Goal: Transaction & Acquisition: Purchase product/service

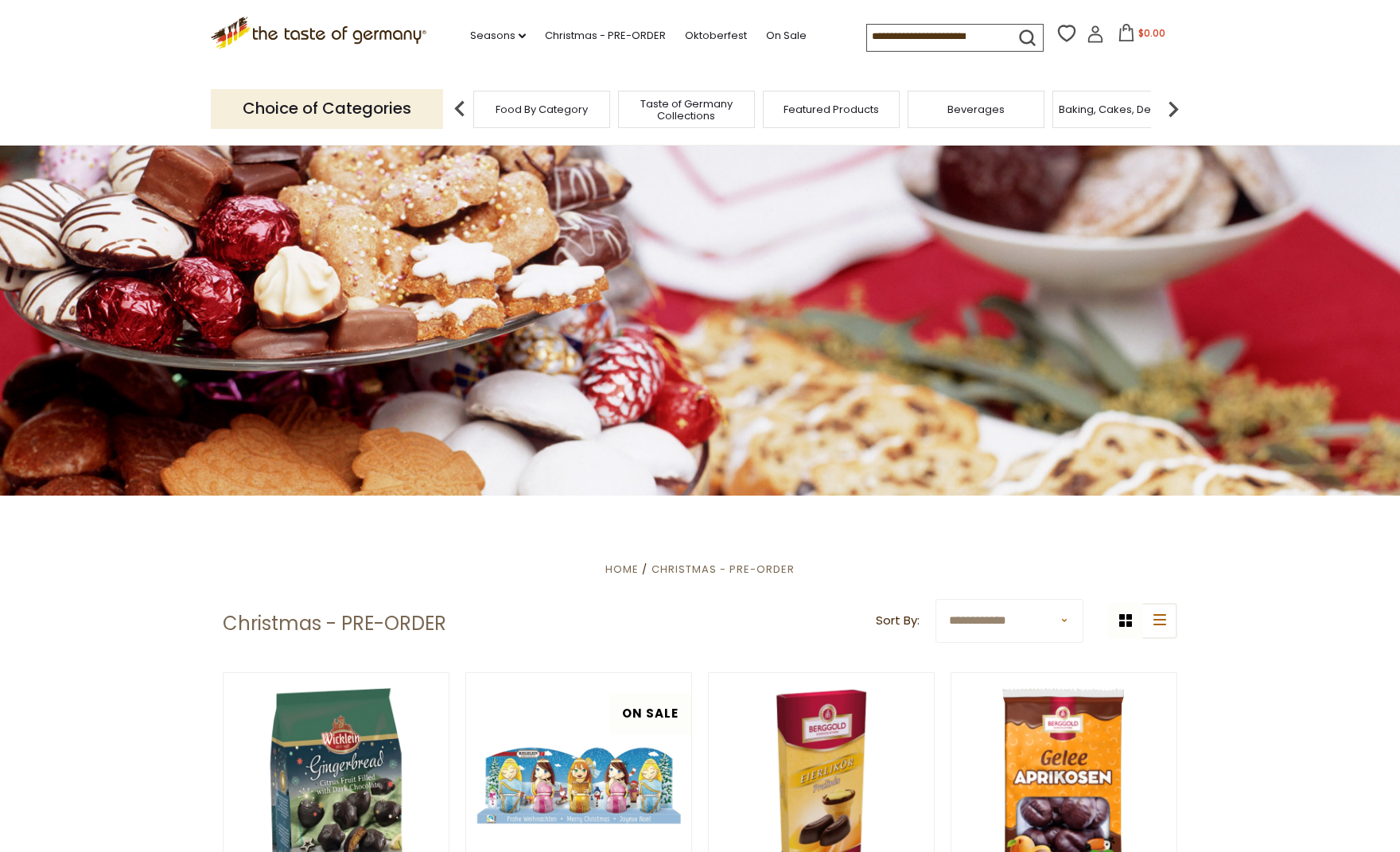
click at [937, 35] on input at bounding box center [934, 35] width 134 height 22
type input "**********"
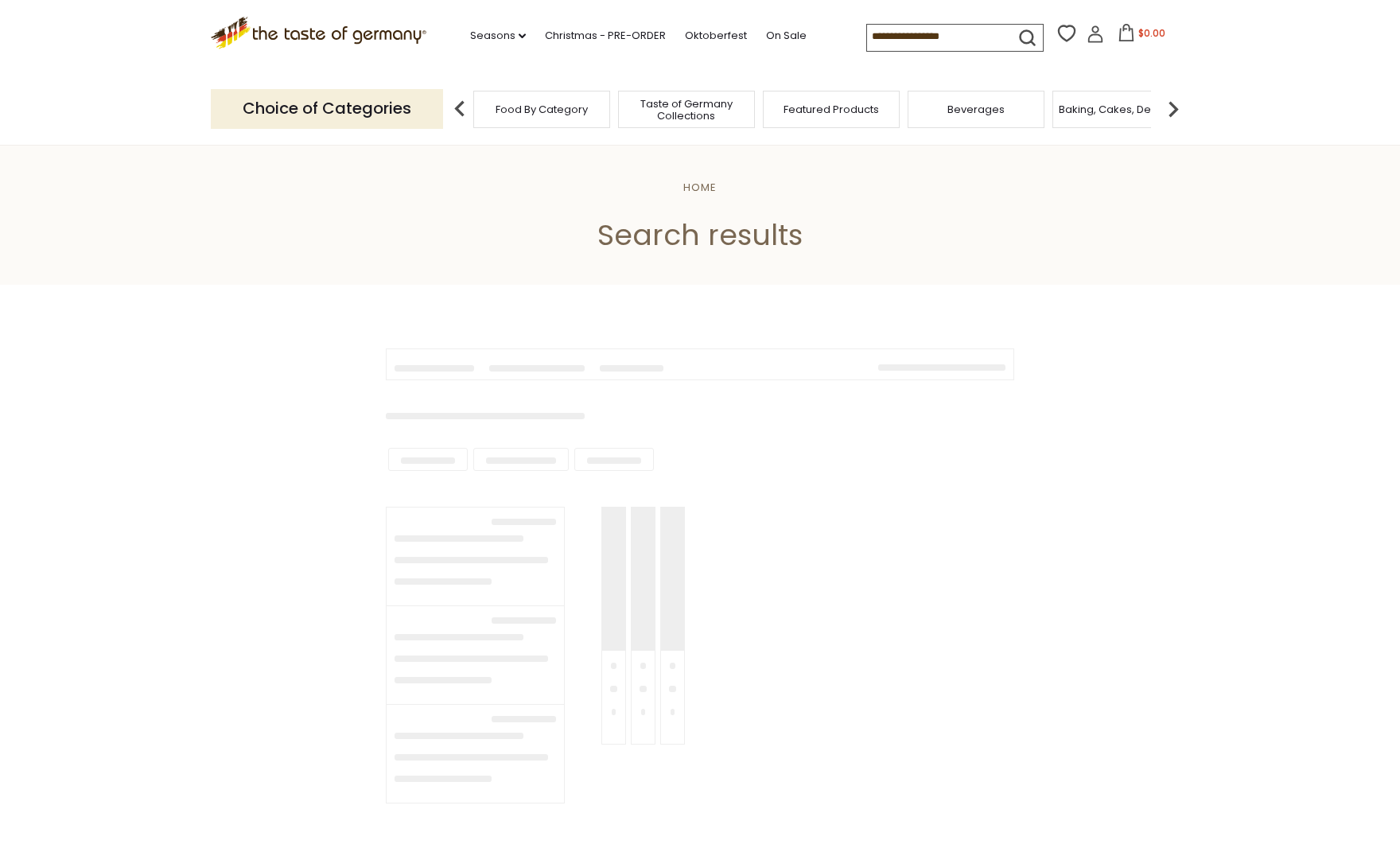
type input "**********"
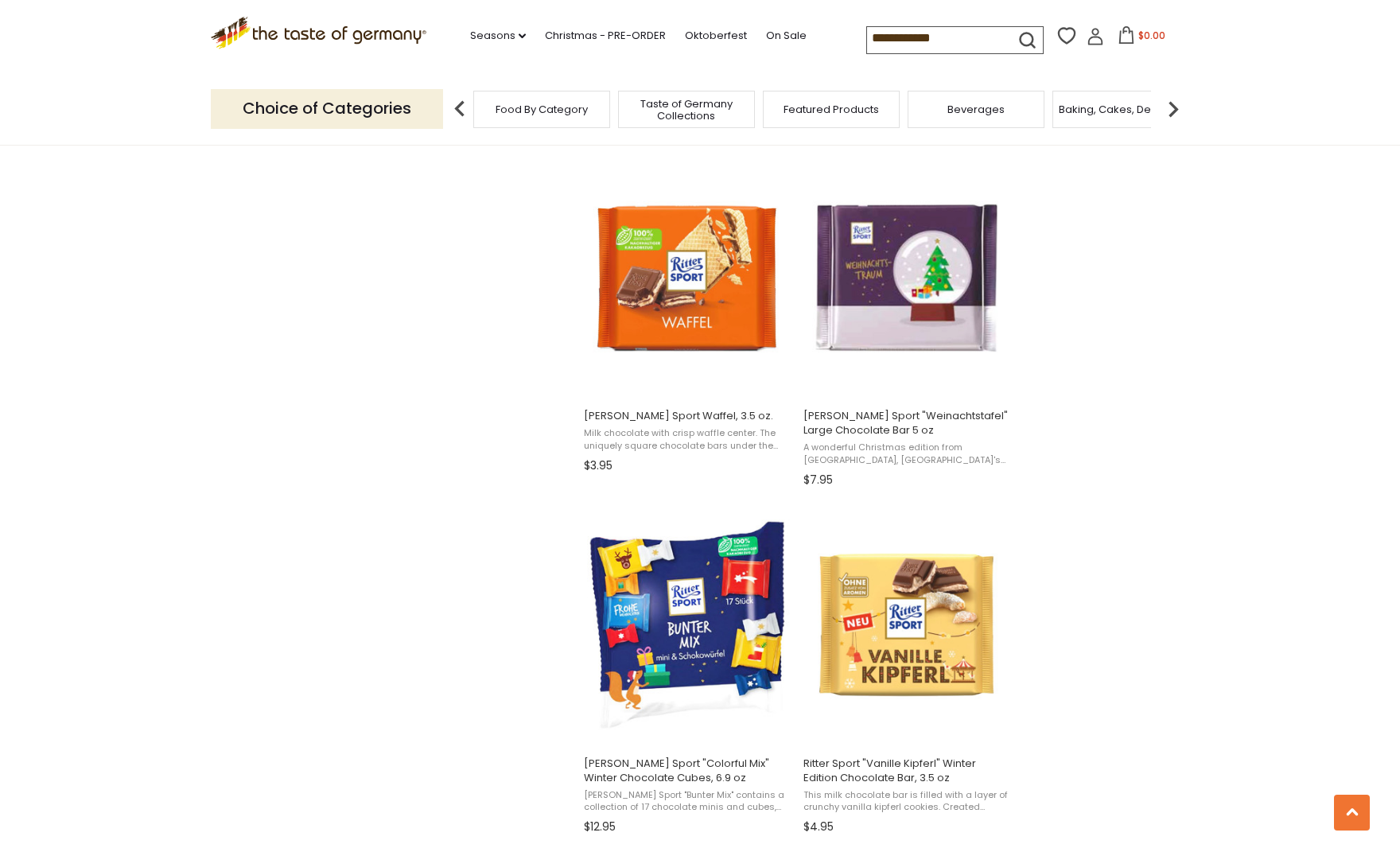
scroll to position [2019, 0]
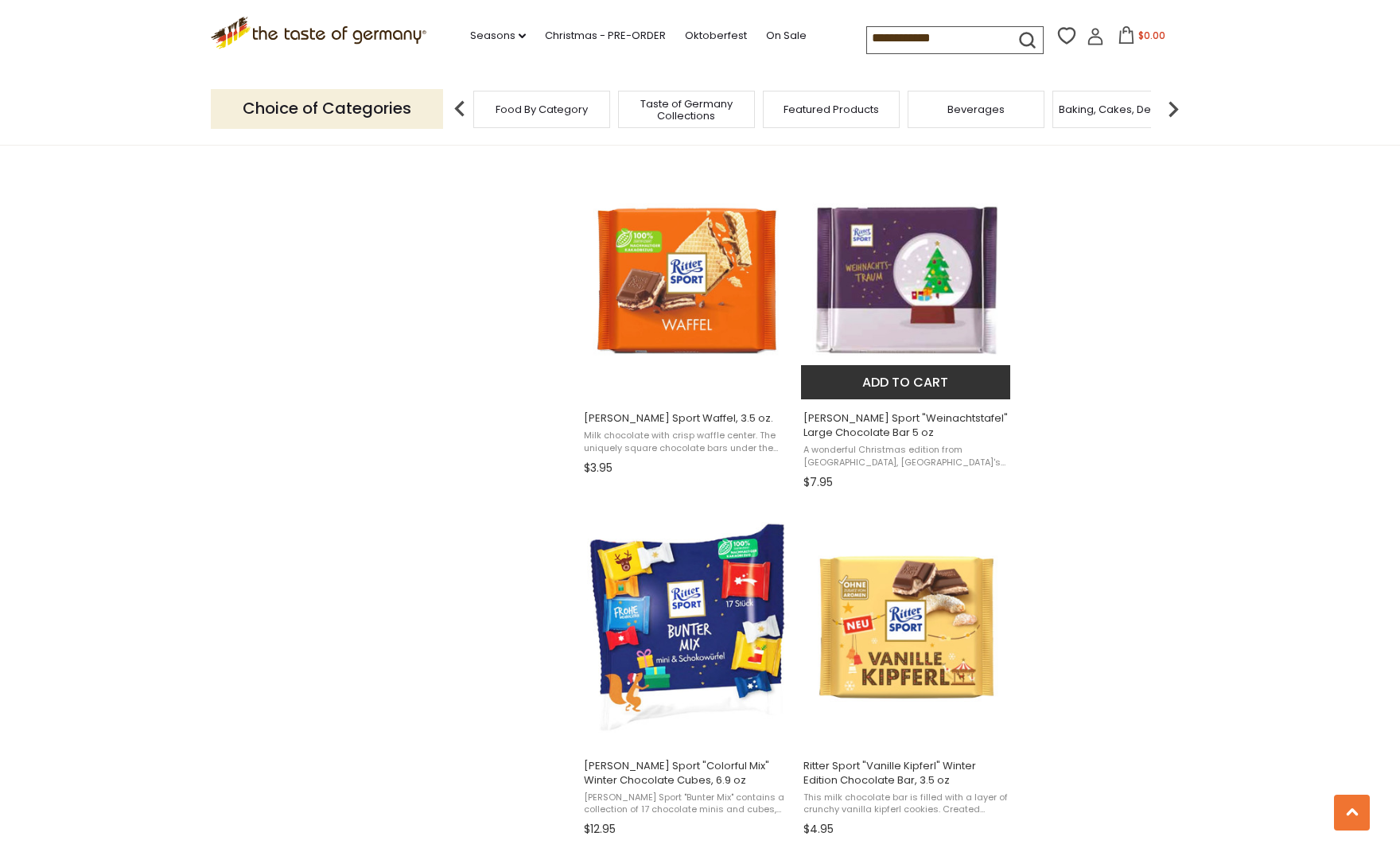
click at [908, 277] on img "Ritter Sport" at bounding box center [906, 280] width 210 height 211
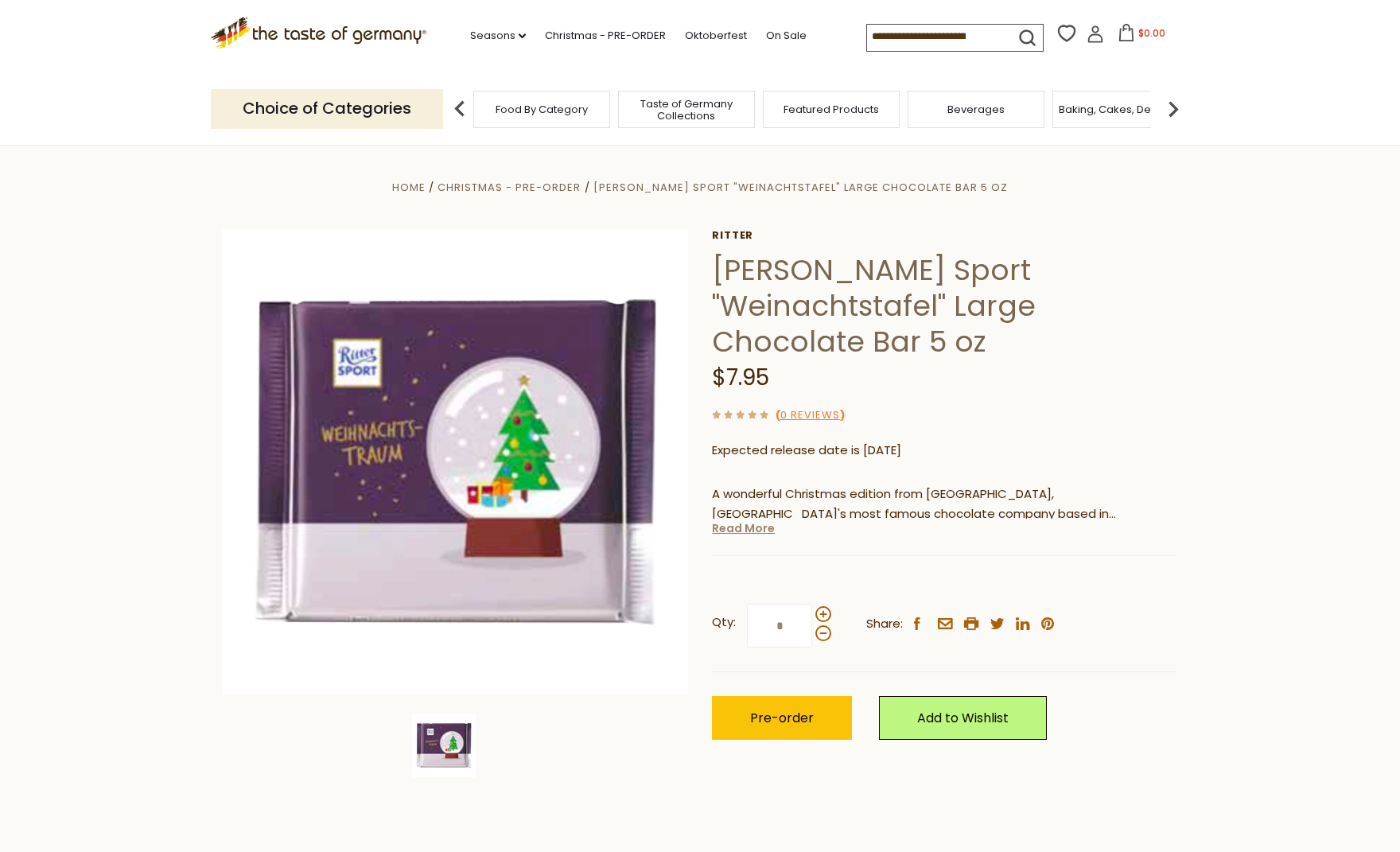
click at [746, 520] on link "Read More" at bounding box center [743, 528] width 63 height 16
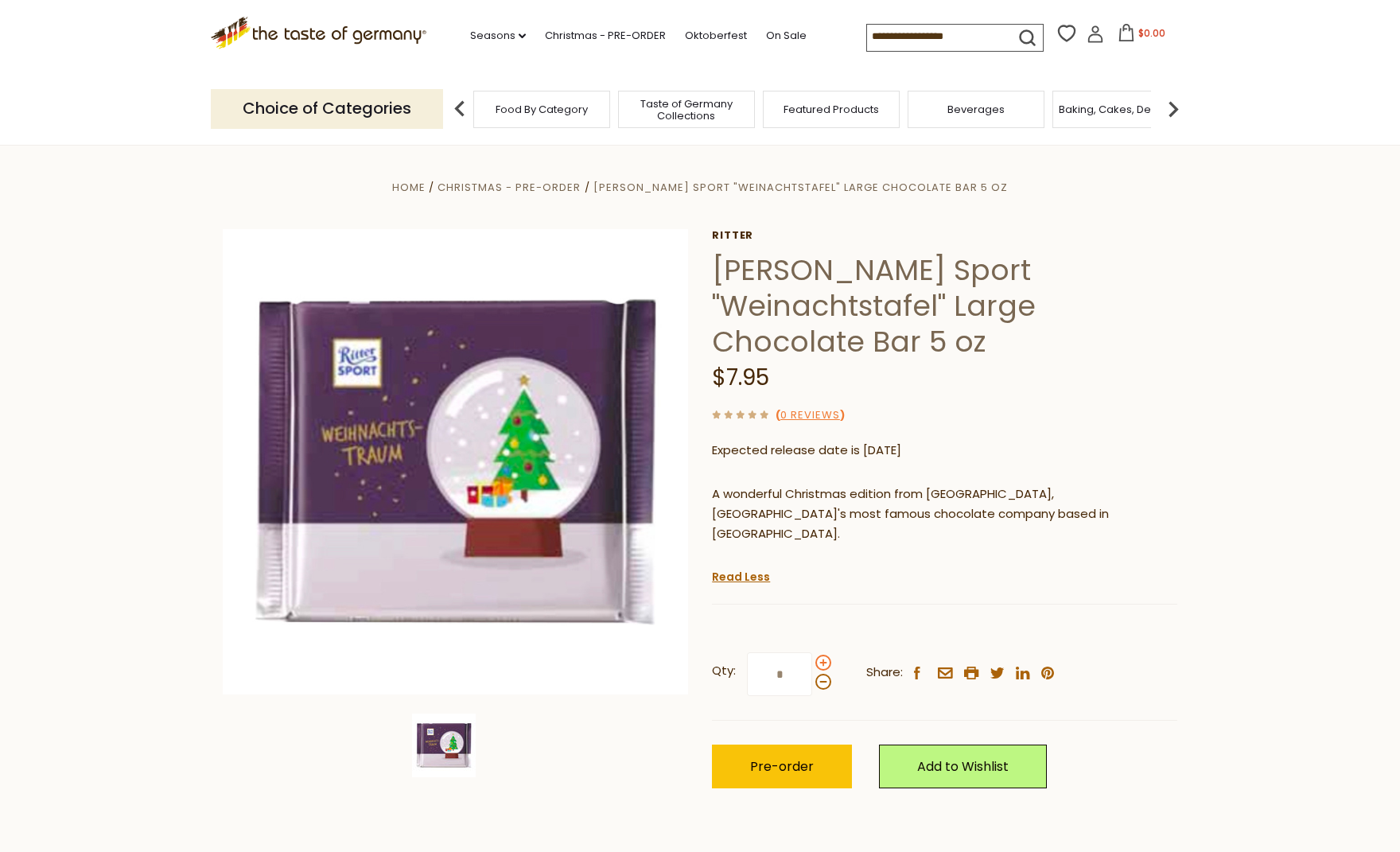
click at [819, 654] on span at bounding box center [823, 663] width 16 height 16
click at [812, 653] on input "*" at bounding box center [779, 675] width 65 height 44
click at [819, 654] on span at bounding box center [823, 663] width 16 height 16
click at [812, 653] on input "*" at bounding box center [779, 675] width 65 height 44
click at [819, 654] on span at bounding box center [823, 663] width 16 height 16
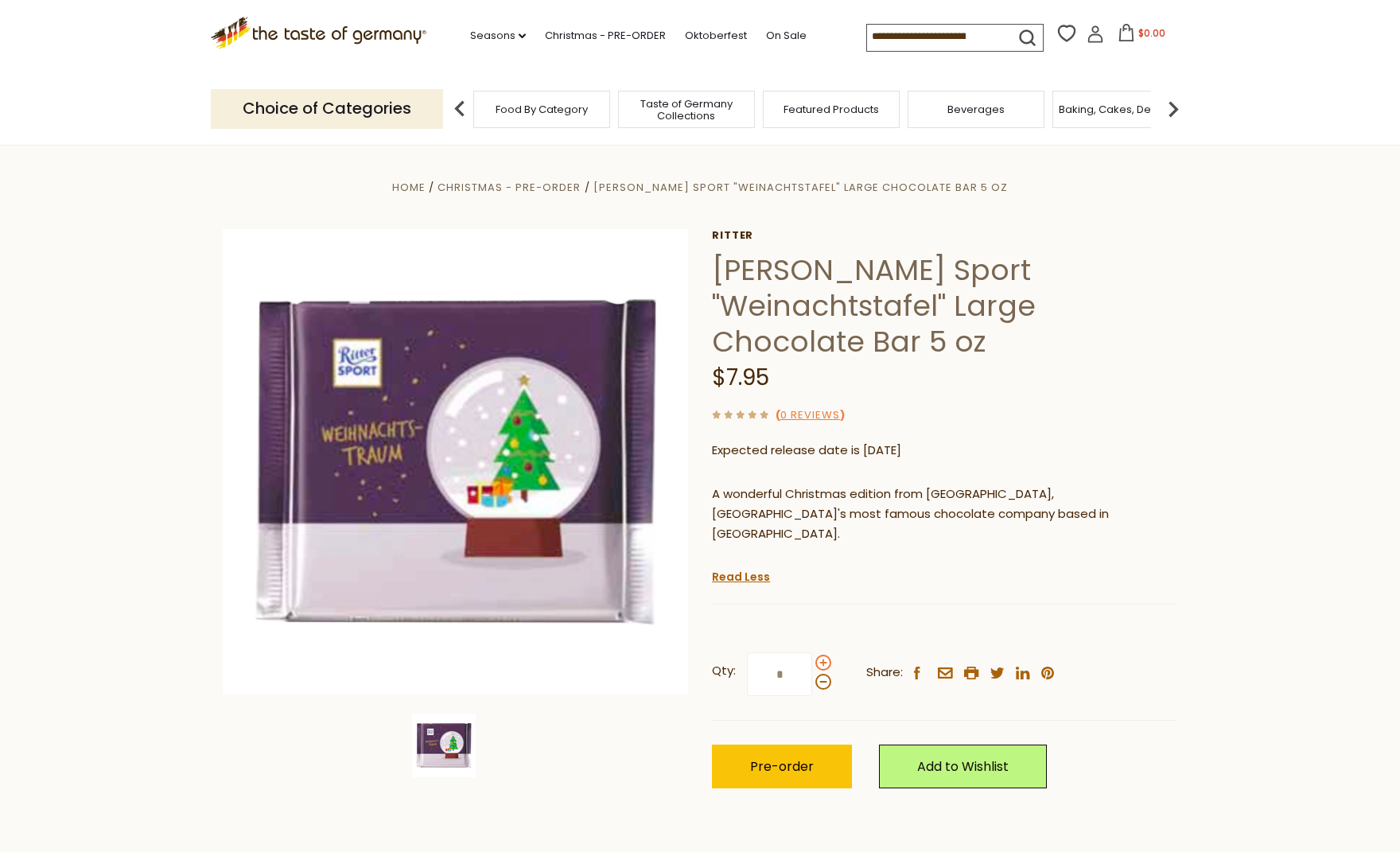
click at [812, 653] on input "*" at bounding box center [779, 675] width 65 height 44
click at [823, 674] on span at bounding box center [823, 682] width 16 height 16
click at [812, 653] on input "*" at bounding box center [779, 675] width 65 height 44
click at [823, 654] on span at bounding box center [823, 663] width 16 height 16
click at [812, 653] on input "*" at bounding box center [779, 675] width 65 height 44
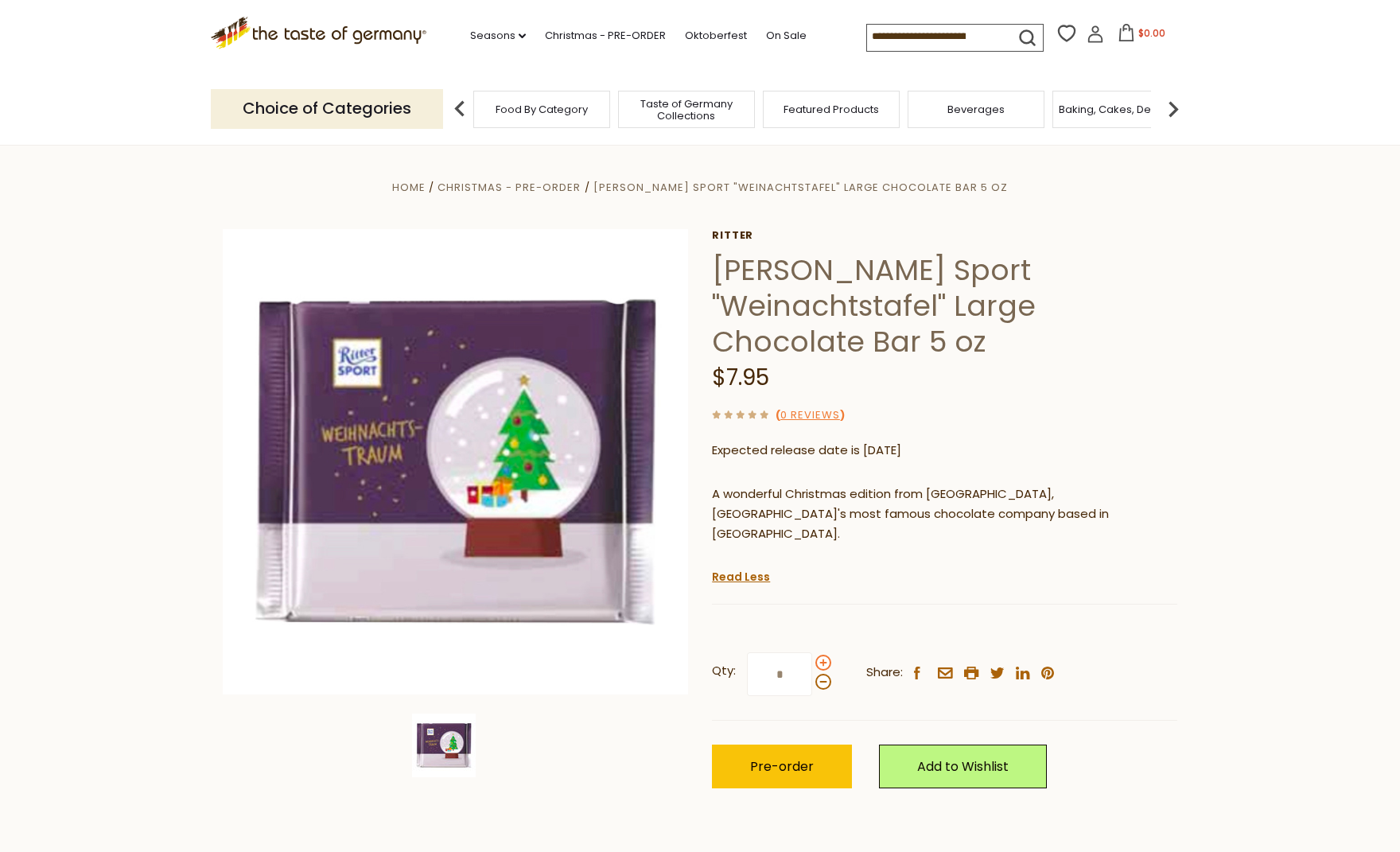
type input "*"
drag, startPoint x: 790, startPoint y: 622, endPoint x: 781, endPoint y: 622, distance: 9.0
click at [781, 653] on input "*" at bounding box center [779, 675] width 65 height 44
type input "*"
click at [778, 758] on span "Pre-order" at bounding box center [782, 767] width 63 height 19
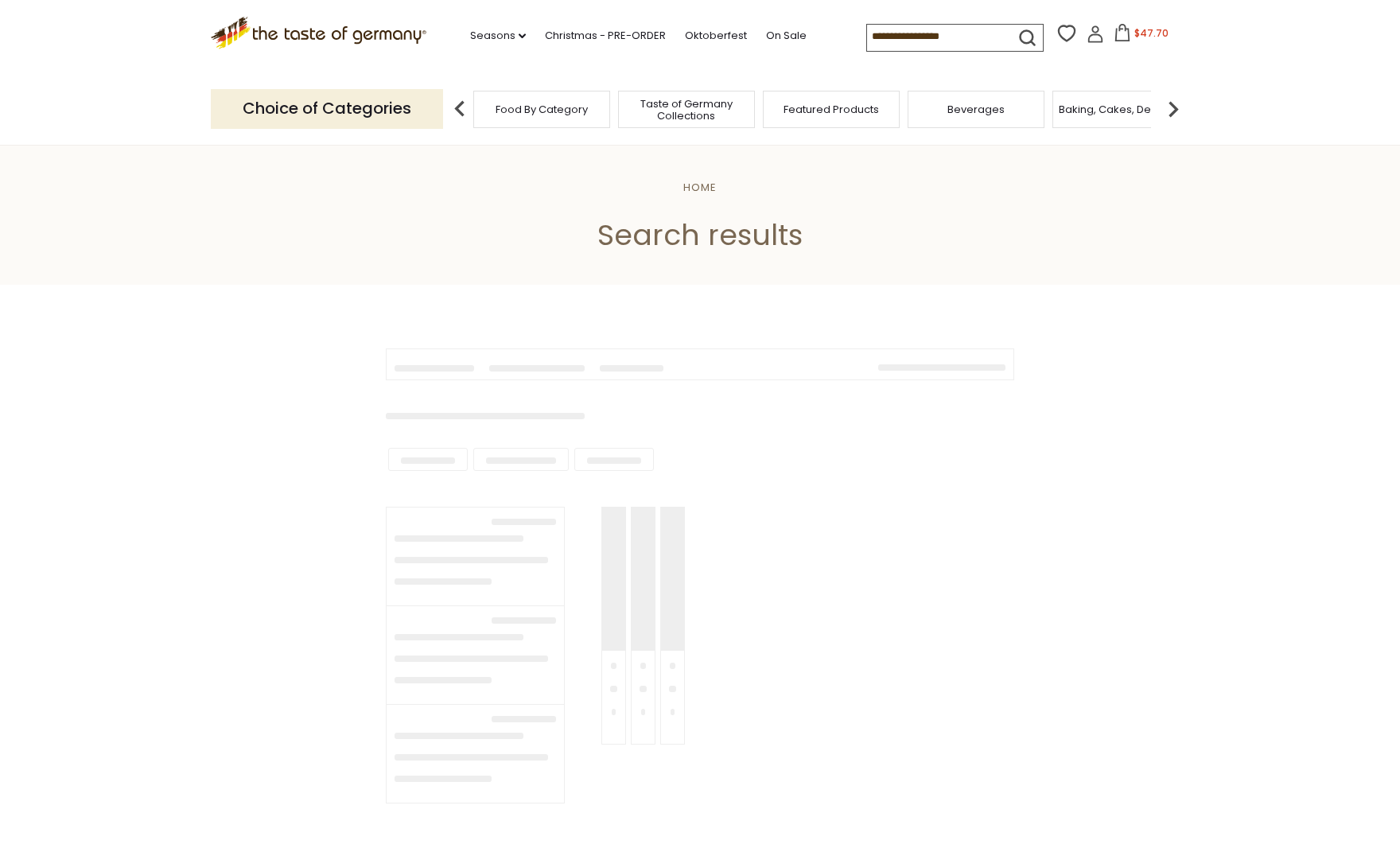
scroll to position [2019, 0]
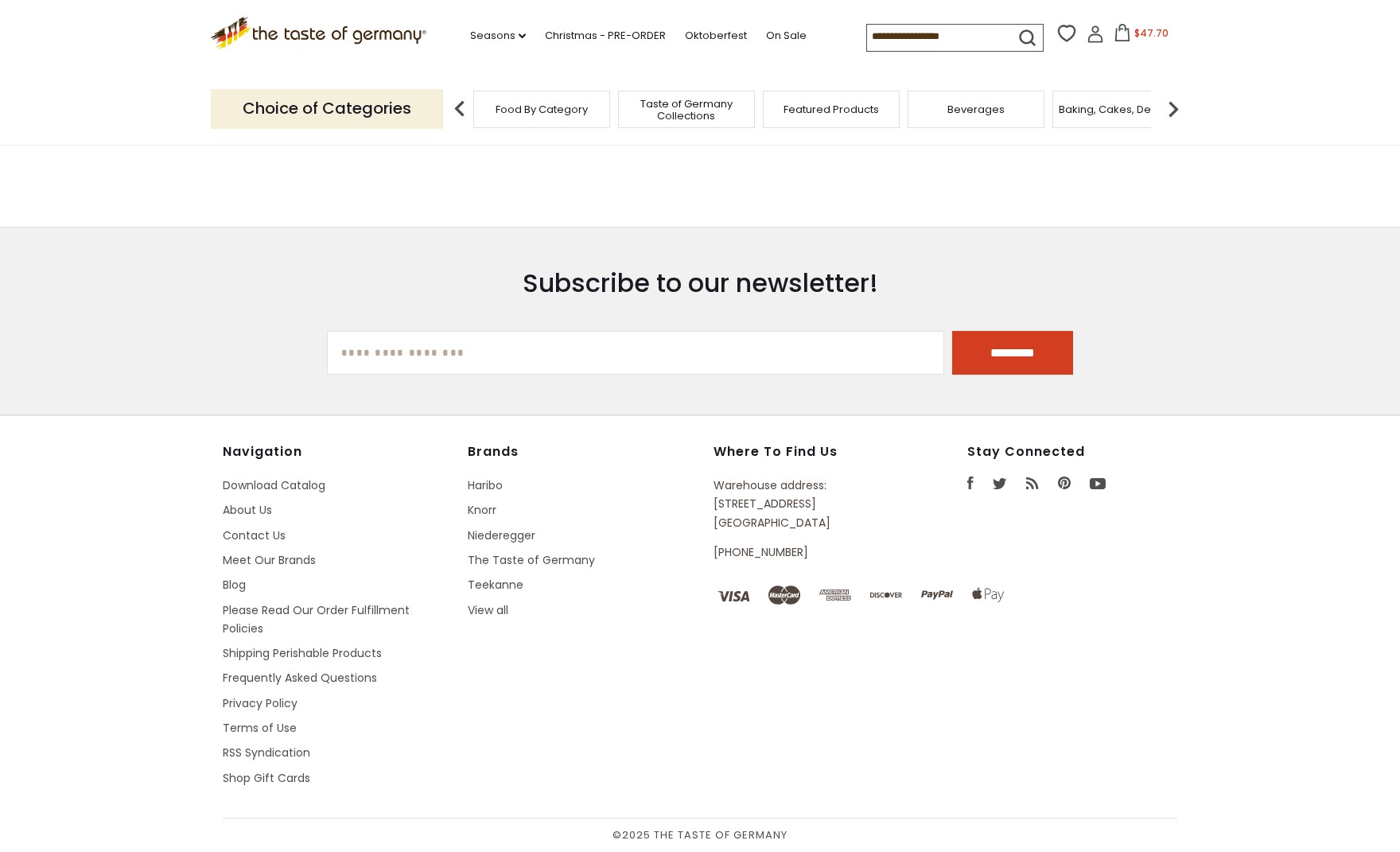
type input "**********"
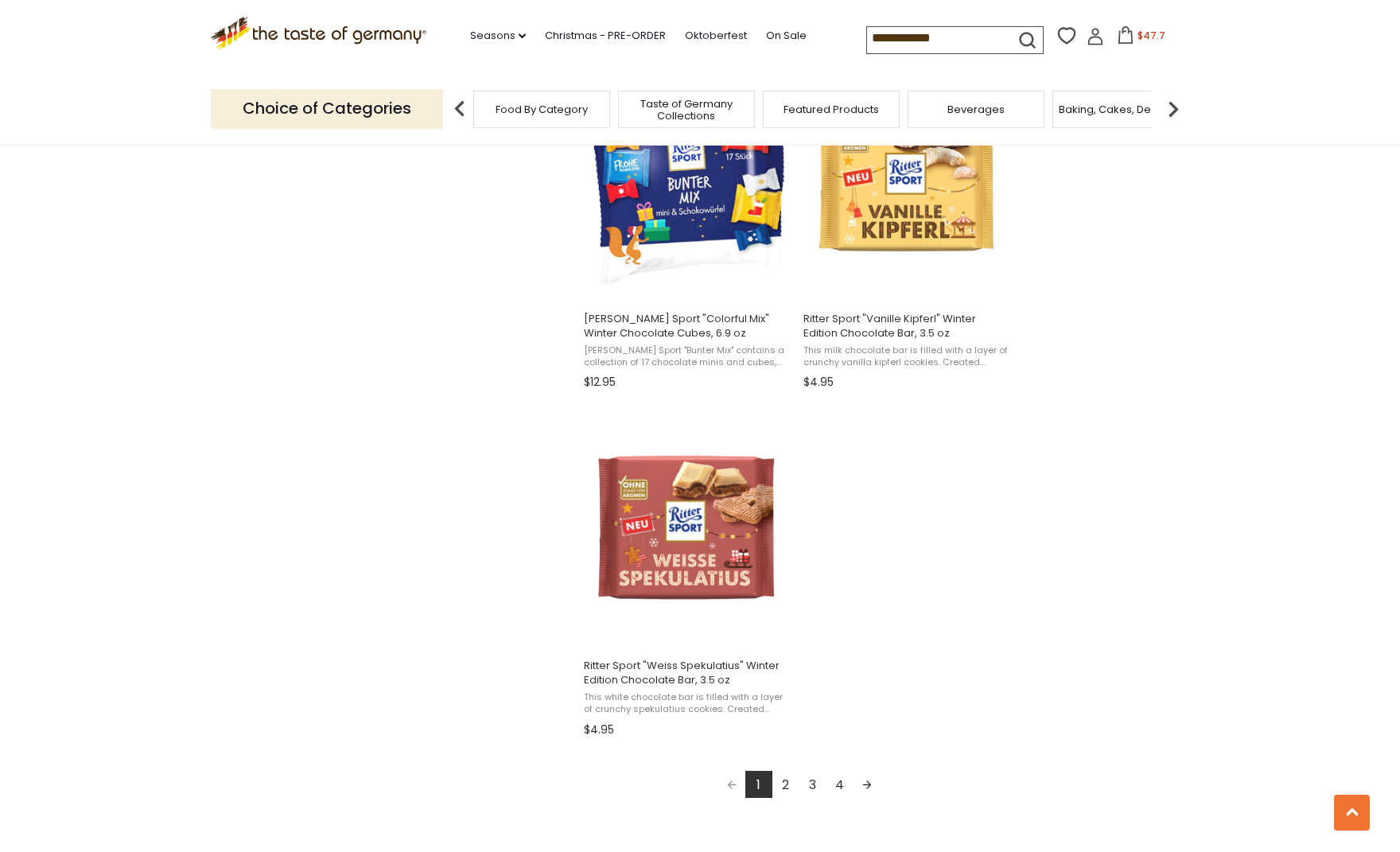
scroll to position [2475, 0]
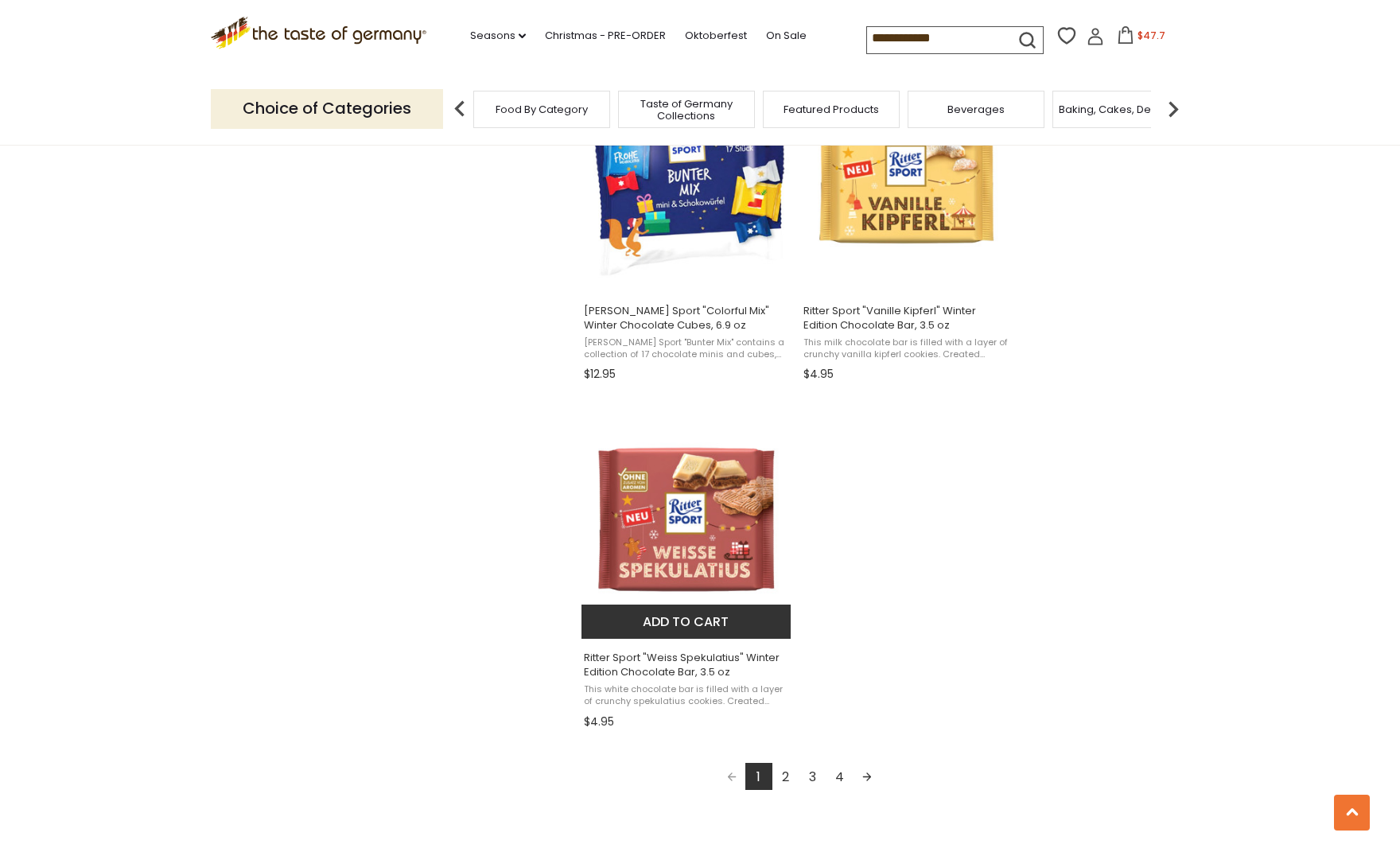
click at [691, 617] on button "Add to cart" at bounding box center [685, 622] width 209 height 34
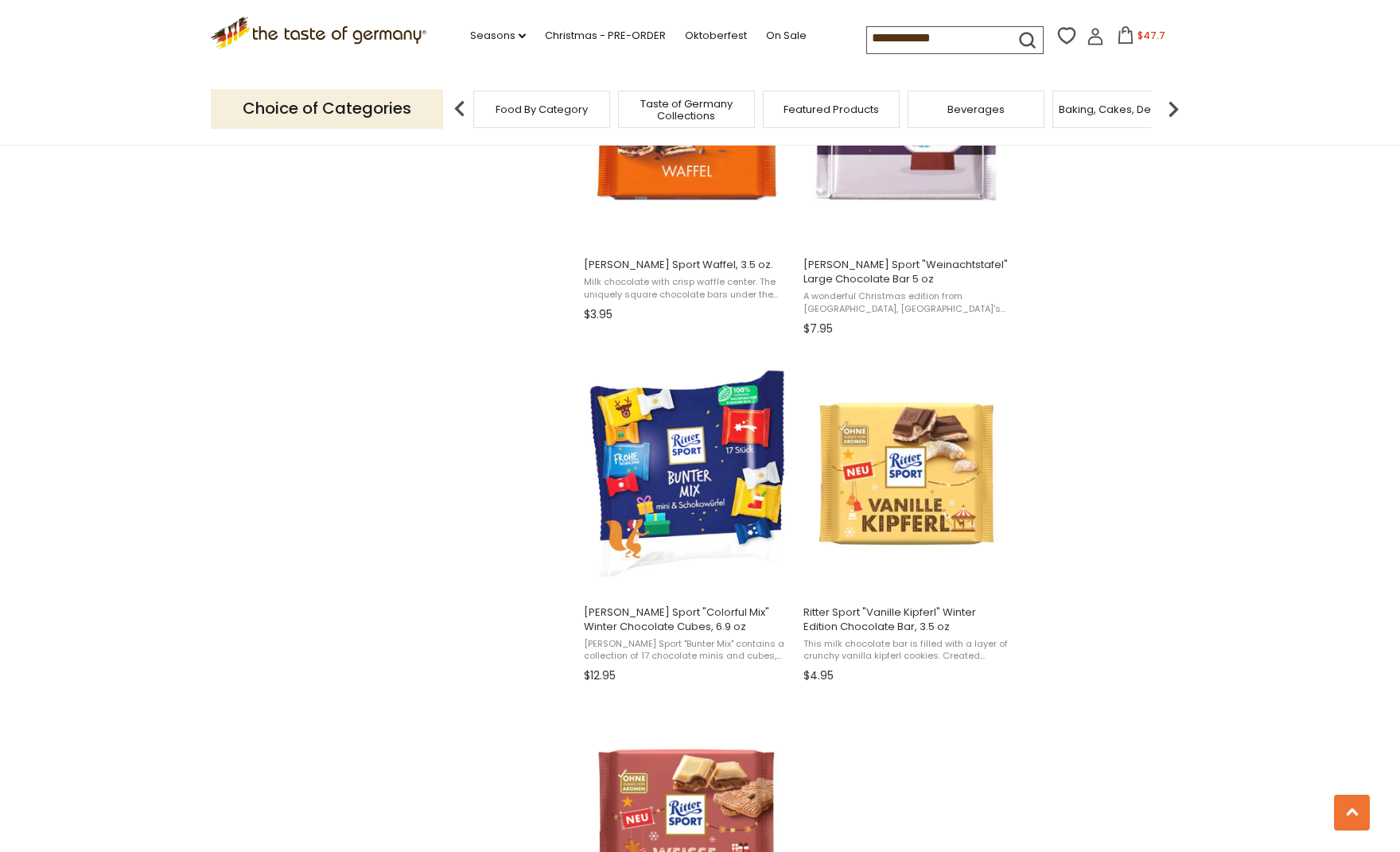
scroll to position [2000, 0]
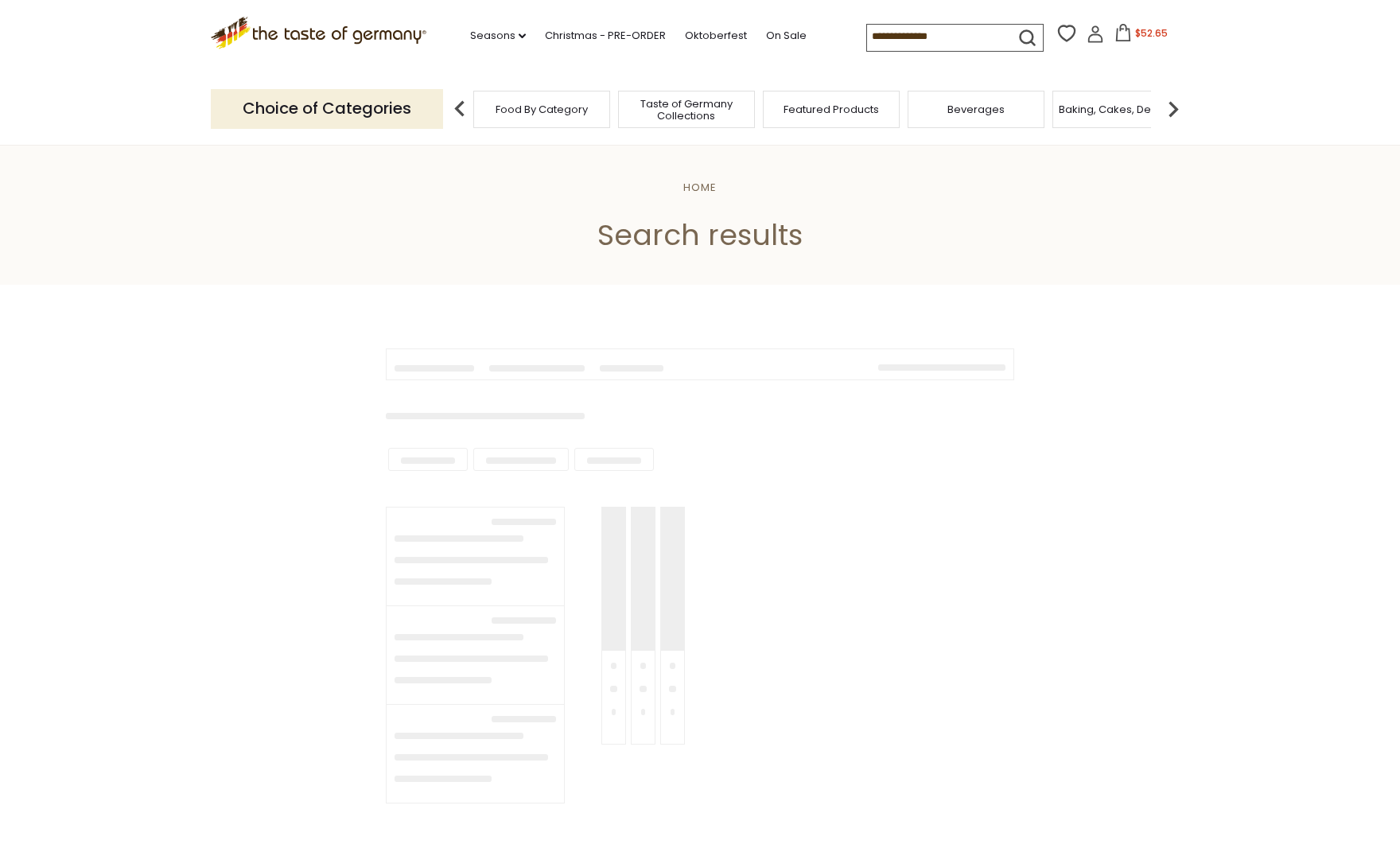
type input "**********"
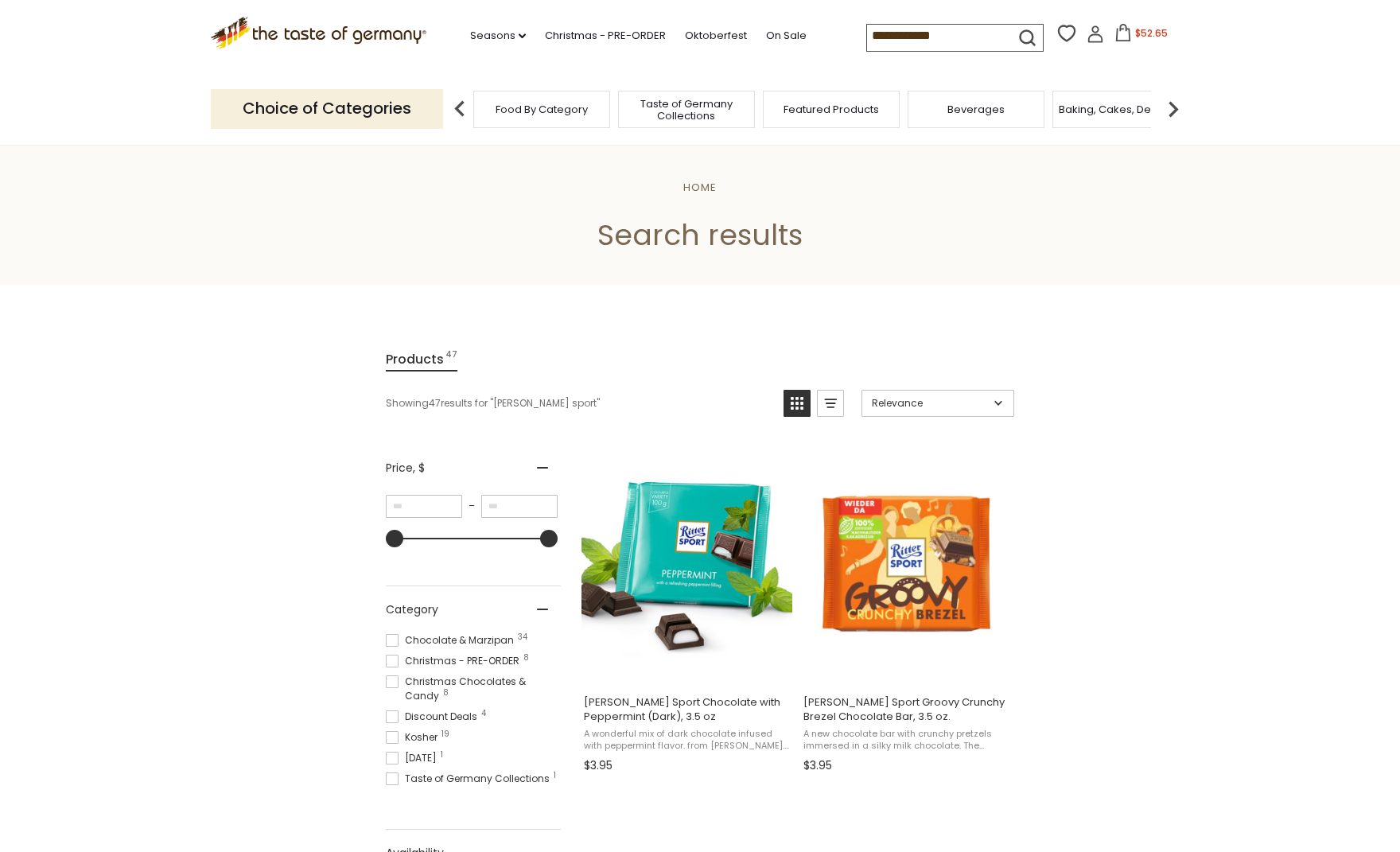
drag, startPoint x: 962, startPoint y: 35, endPoint x: 854, endPoint y: 34, distance: 108.0
click at [854, 34] on div ".st0{fill:#EDD300;} .st1{fill:#D33E21;} .st0{fill:#EDD300;} .st1{fill:#D33E21;}…" at bounding box center [700, 37] width 978 height 73
click at [571, 33] on link "Christmas - PRE-ORDER" at bounding box center [605, 36] width 121 height 18
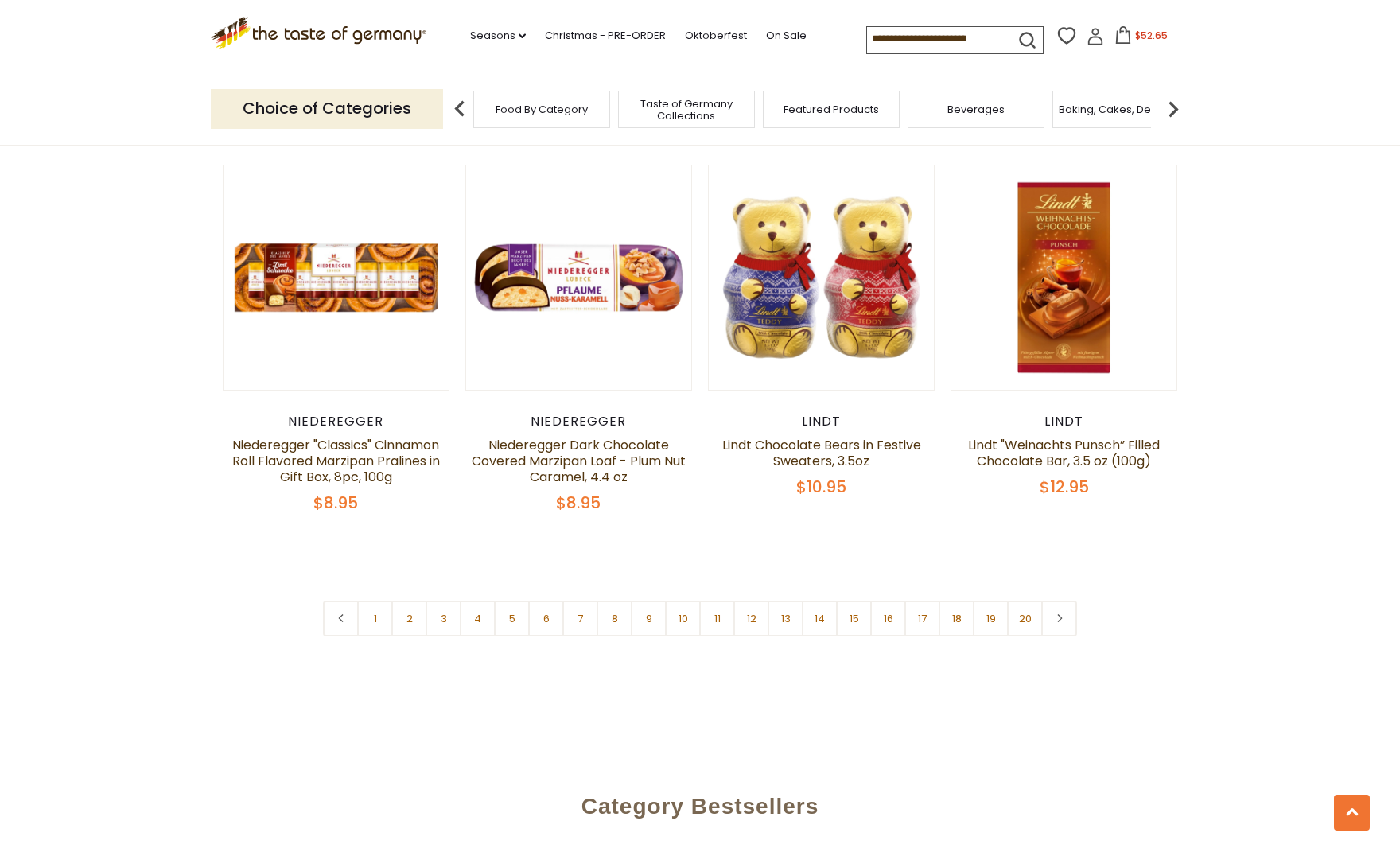
scroll to position [3683, 0]
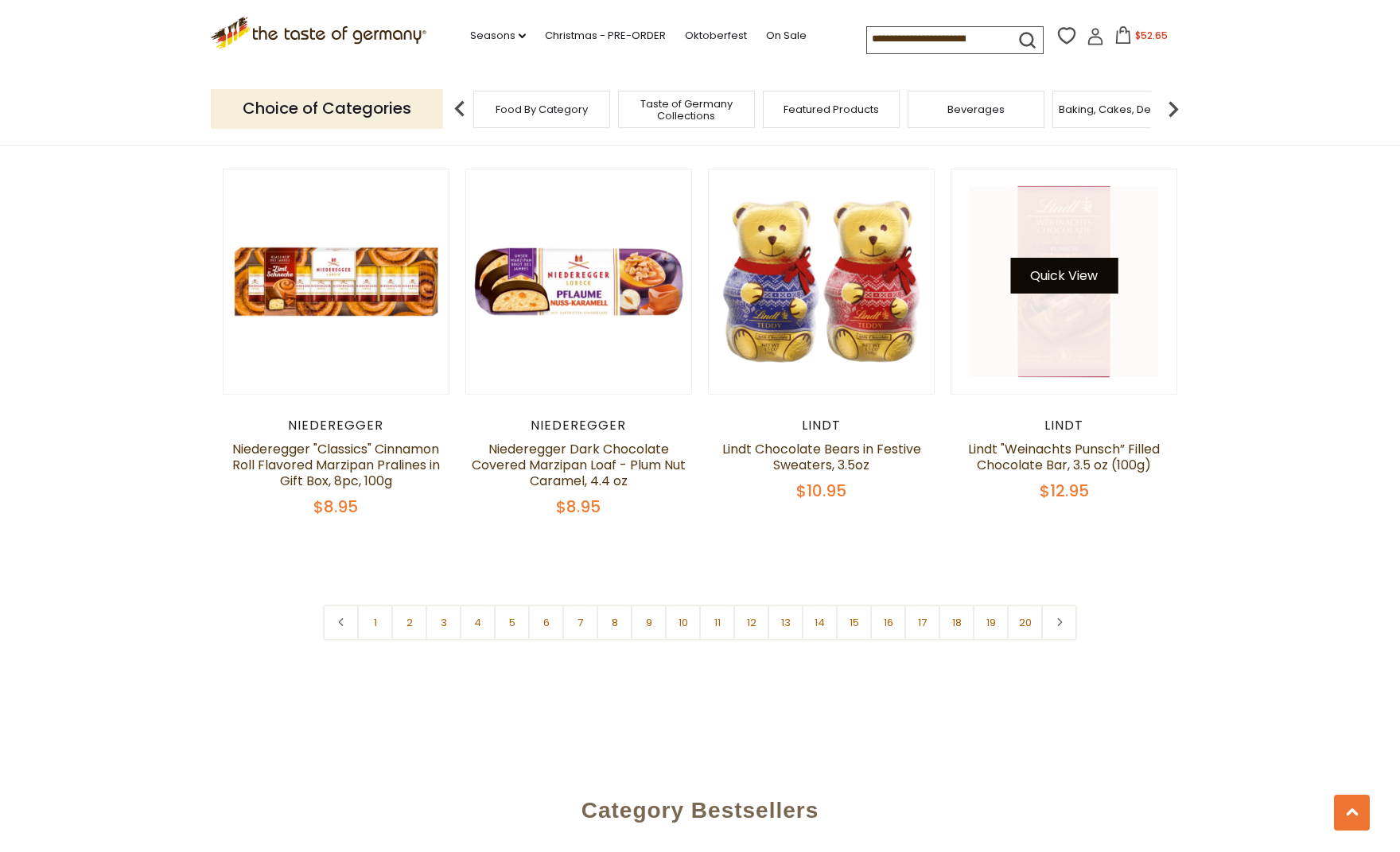
click at [1038, 258] on button "Quick View" at bounding box center [1064, 276] width 107 height 36
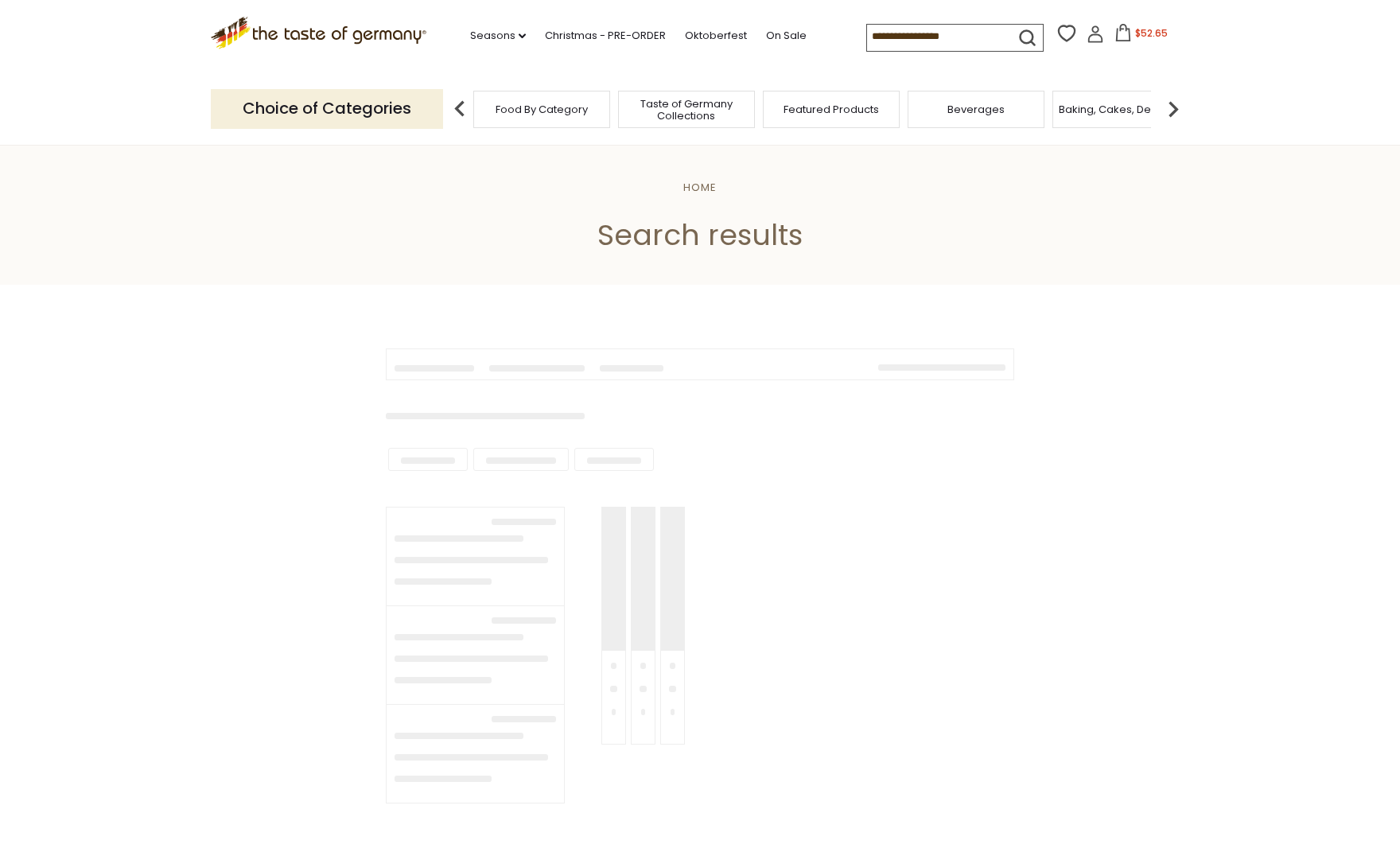
type input "**********"
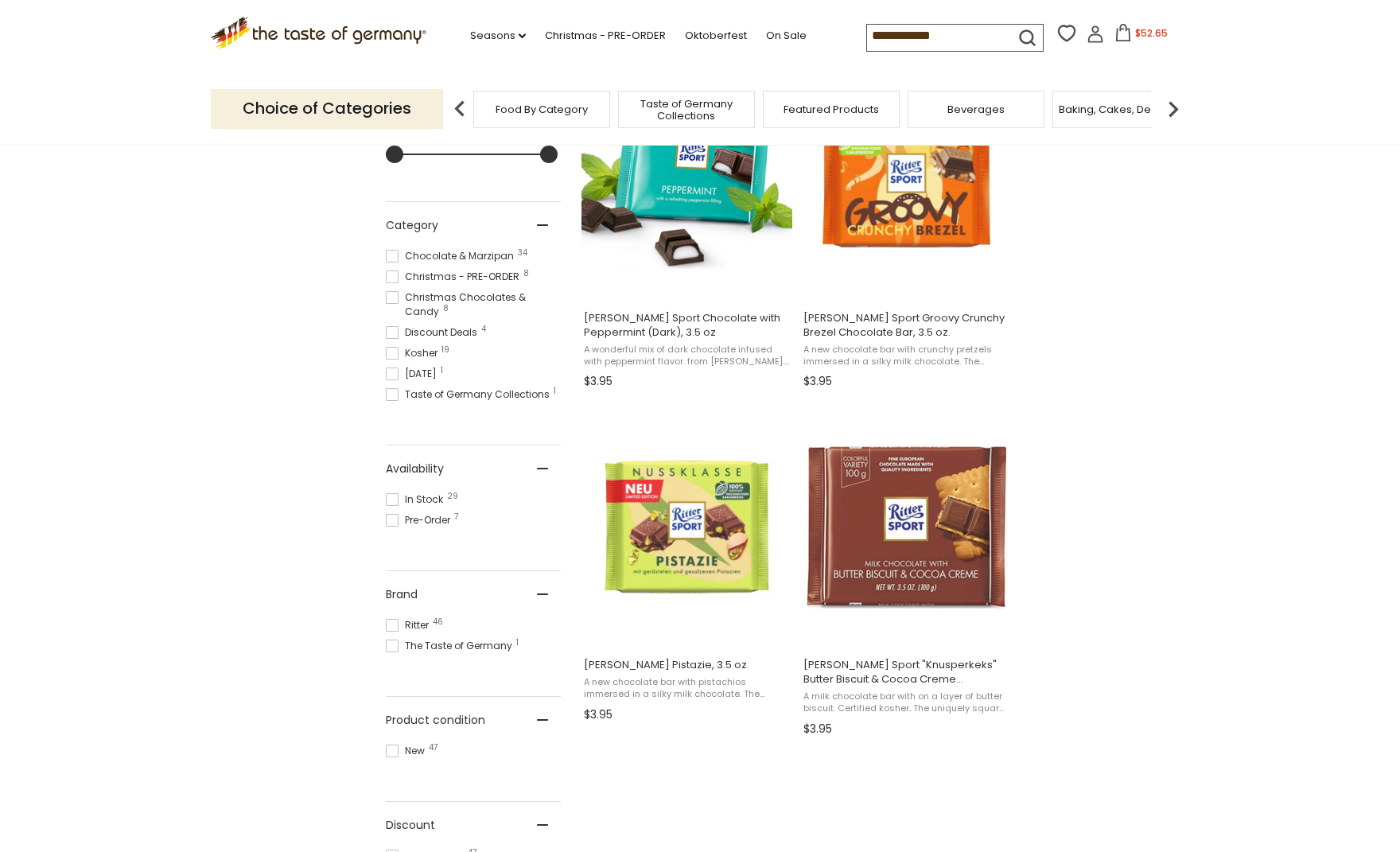
scroll to position [388, 0]
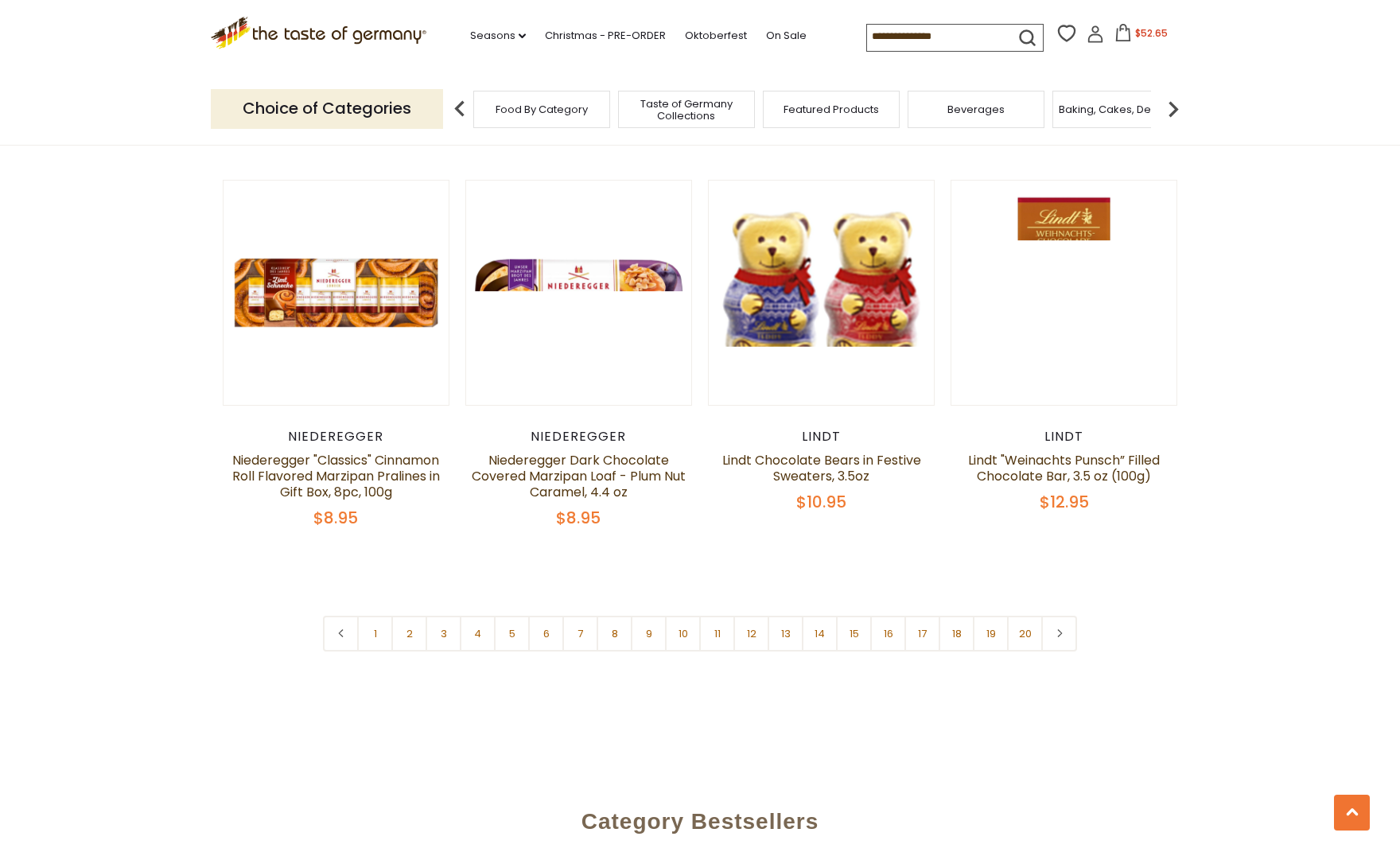
scroll to position [3683, 0]
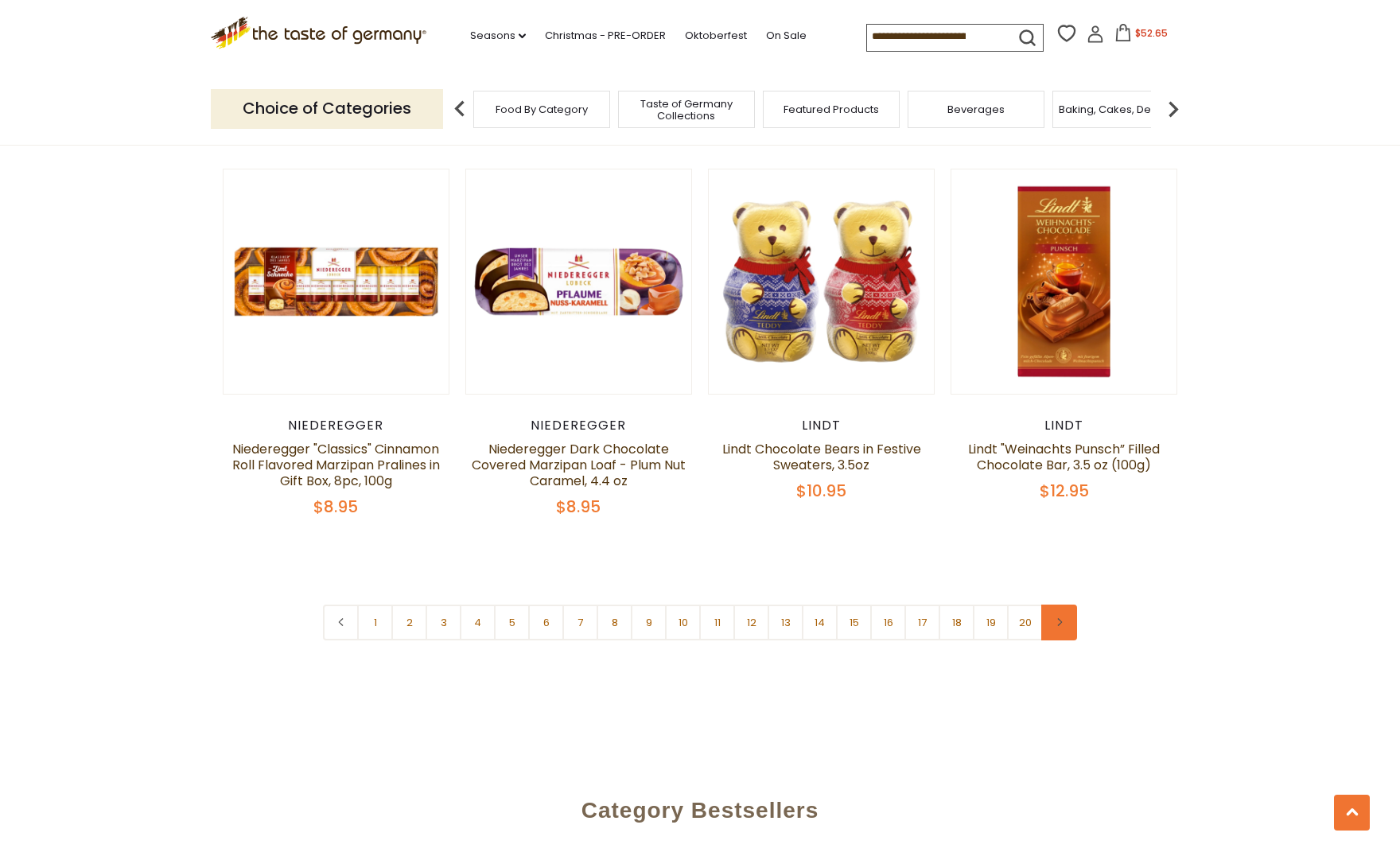
click at [1060, 618] on icon at bounding box center [1060, 622] width 10 height 8
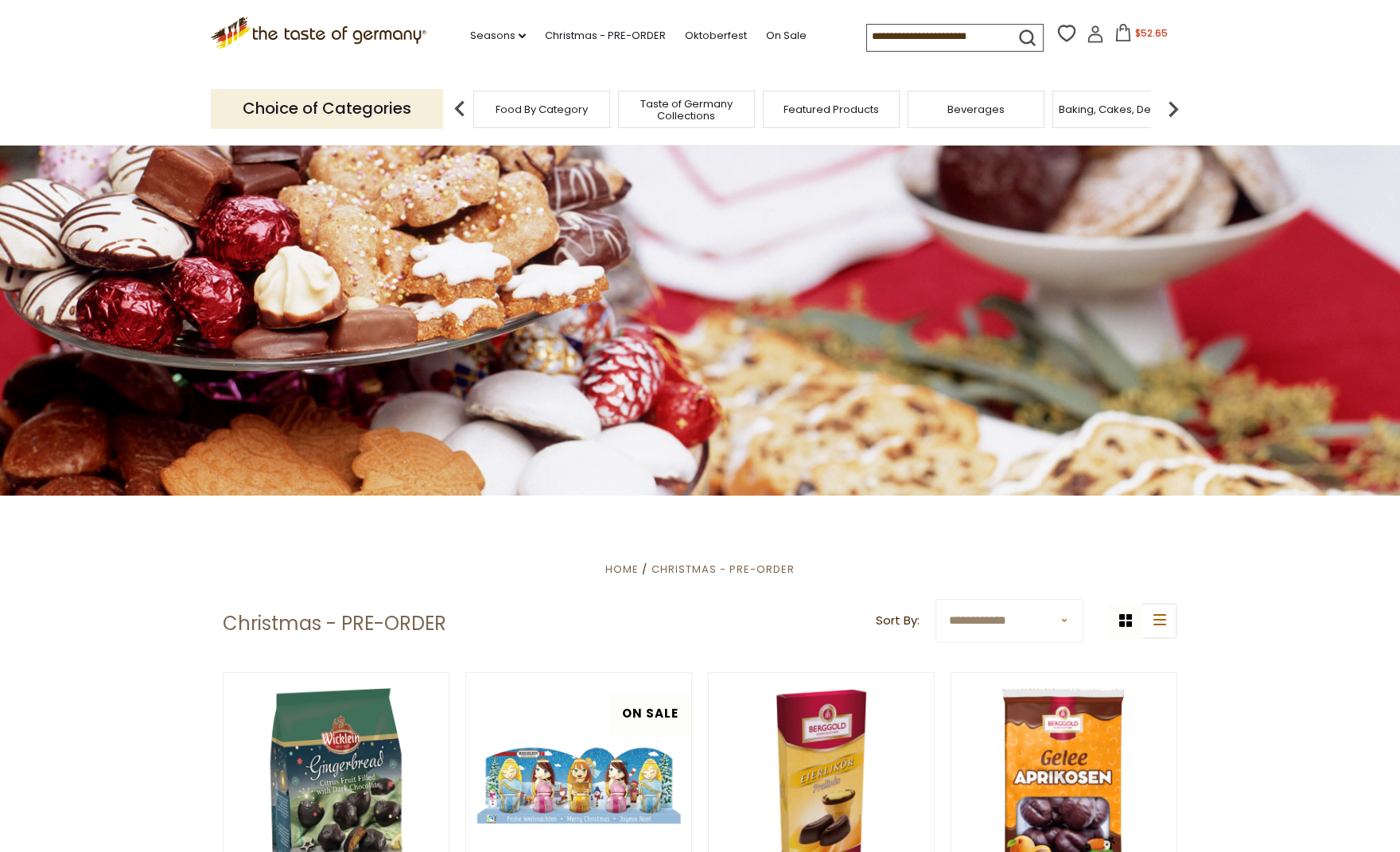
scroll to position [3683, 0]
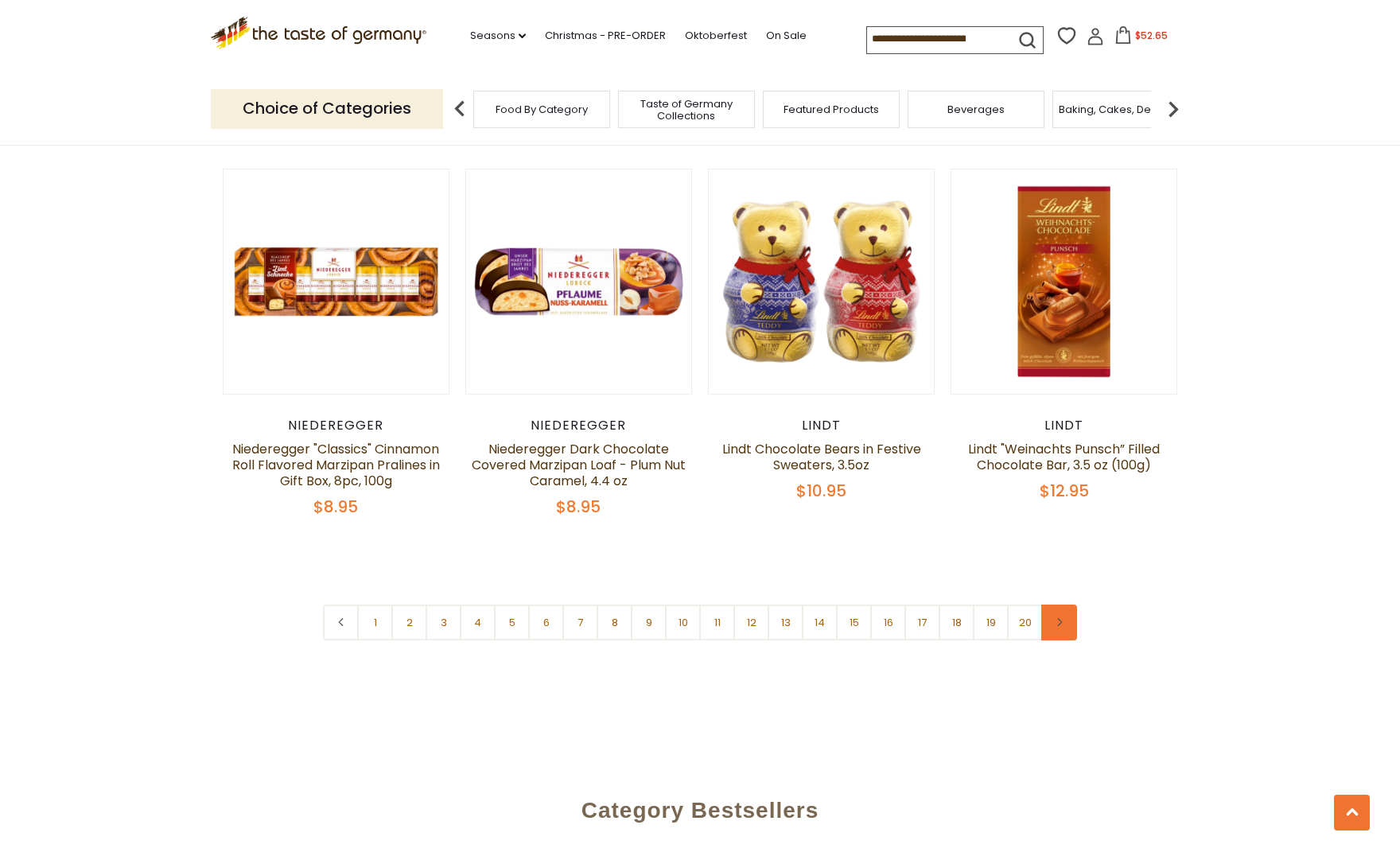
click at [1060, 605] on link at bounding box center [1059, 623] width 36 height 36
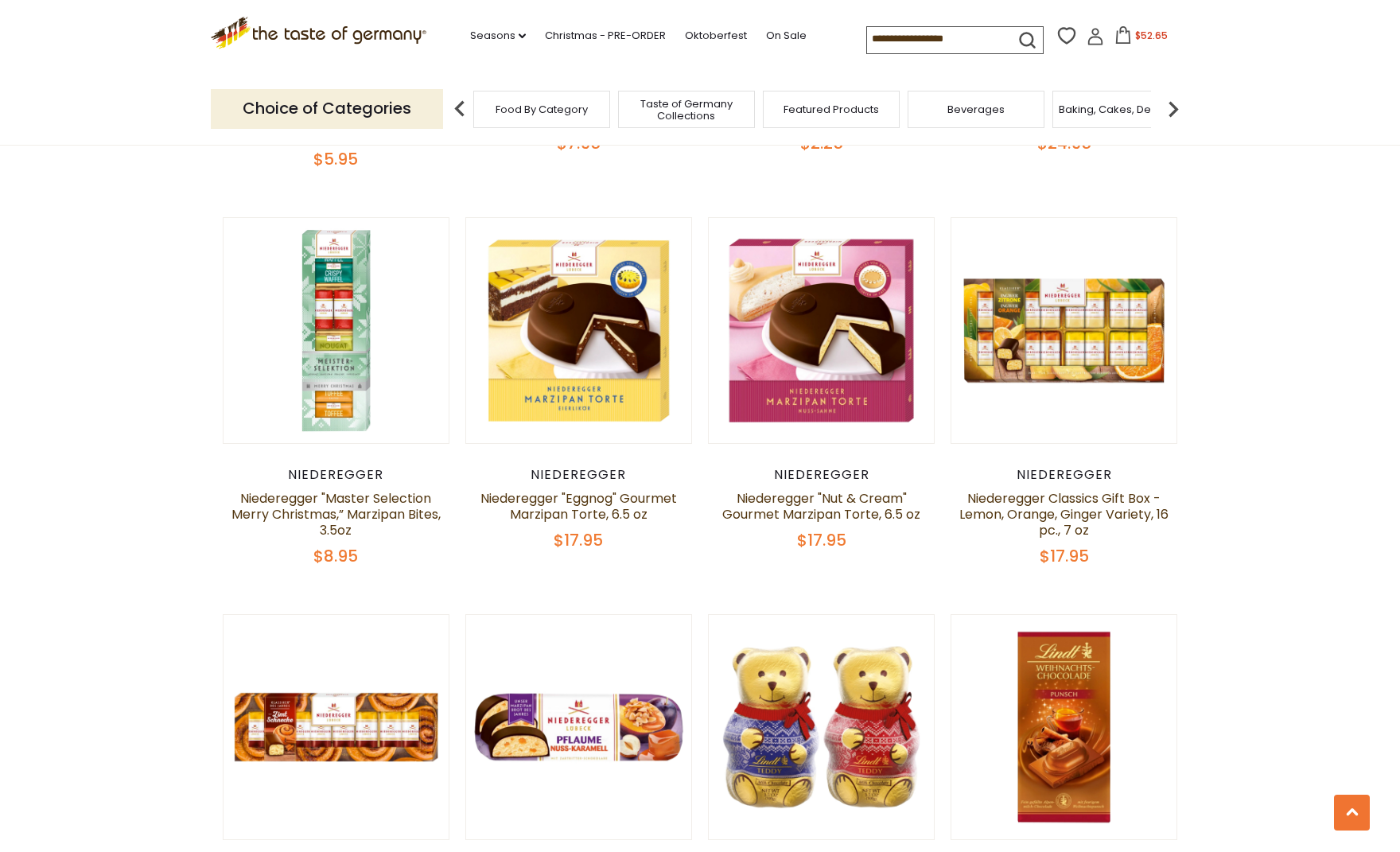
scroll to position [3234, 0]
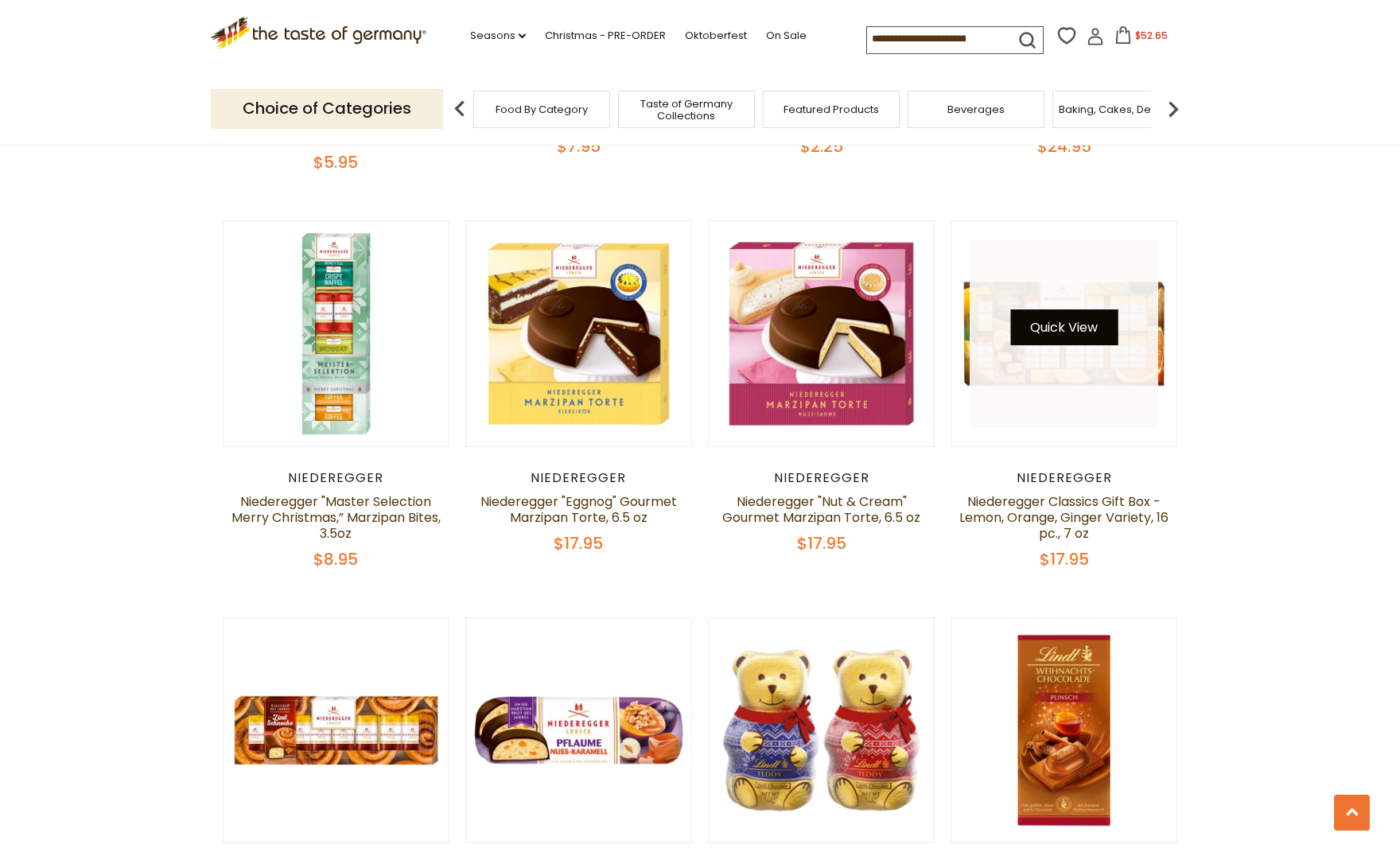
click at [1080, 310] on button "Quick View" at bounding box center [1064, 328] width 107 height 36
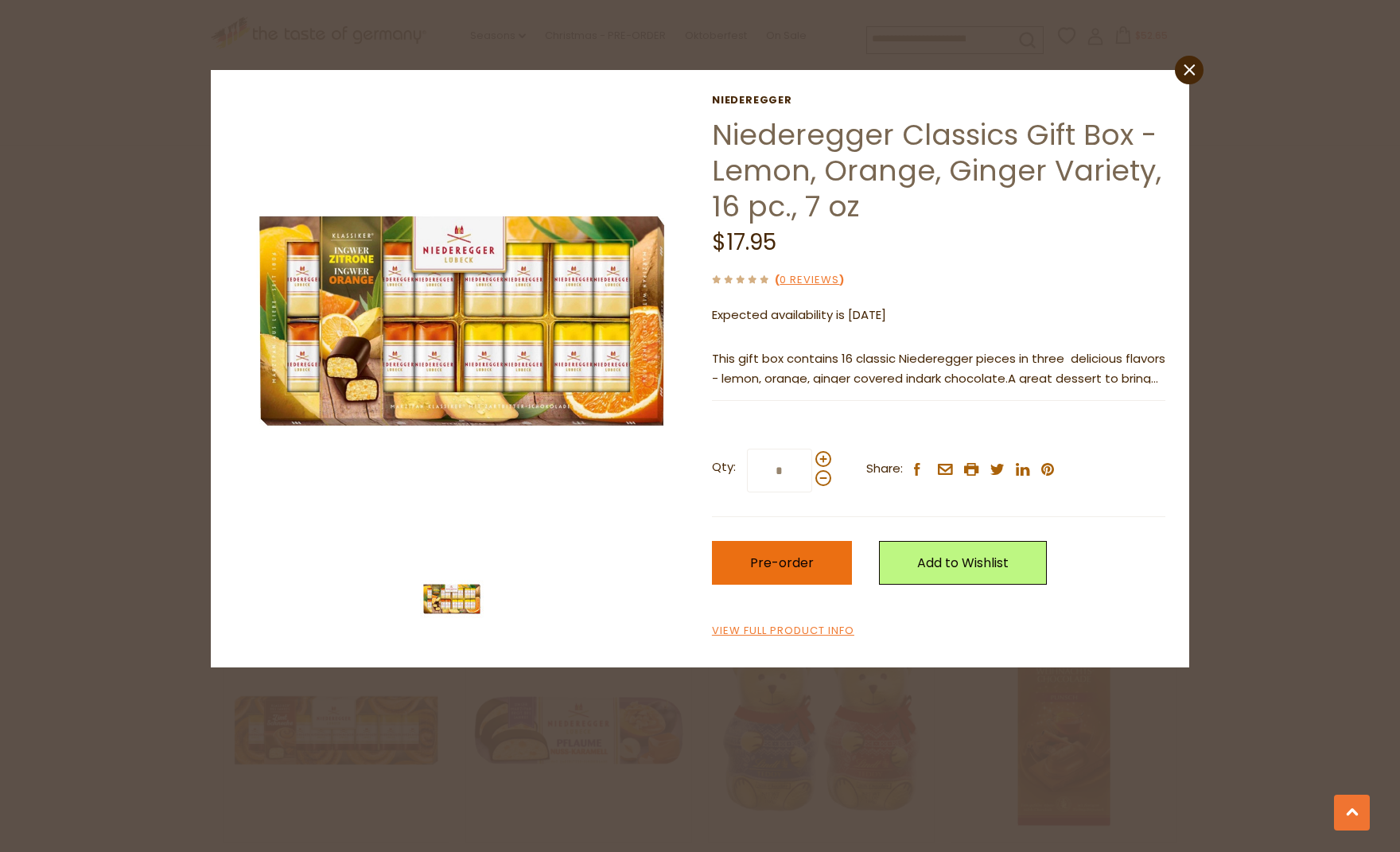
click at [782, 554] on span "Pre-order" at bounding box center [782, 563] width 63 height 19
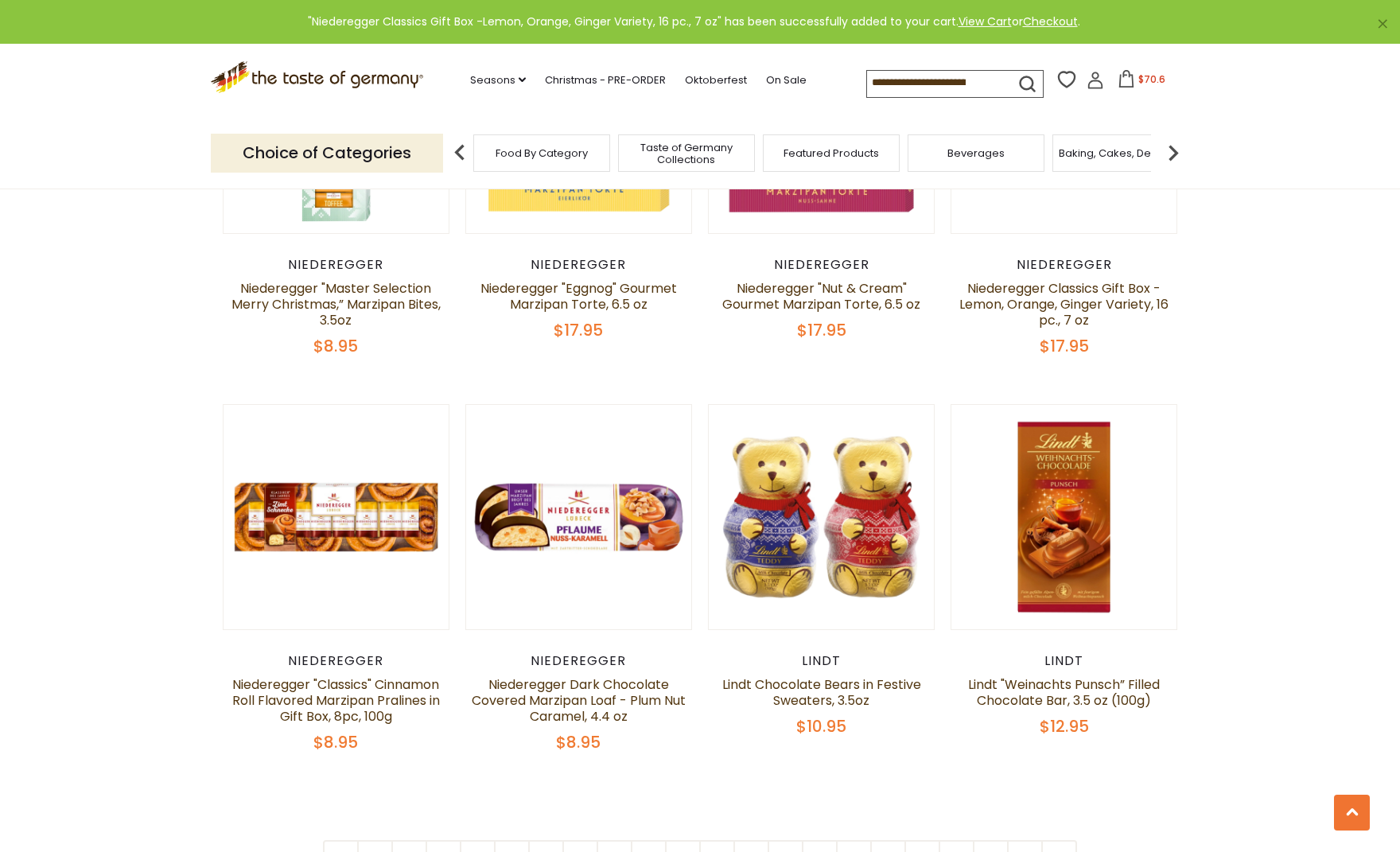
scroll to position [3452, 0]
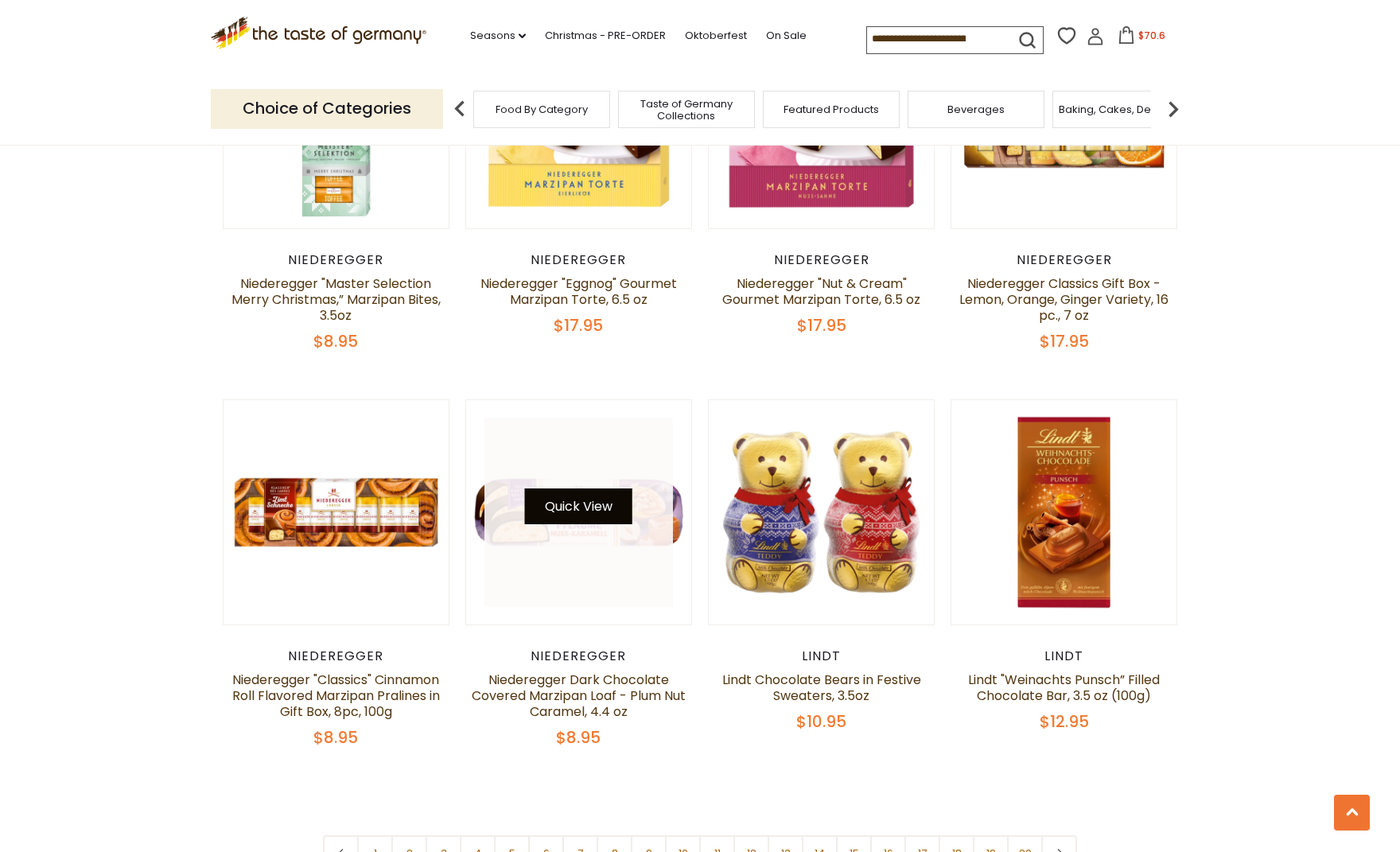
click at [565, 489] on button "Quick View" at bounding box center [579, 506] width 107 height 36
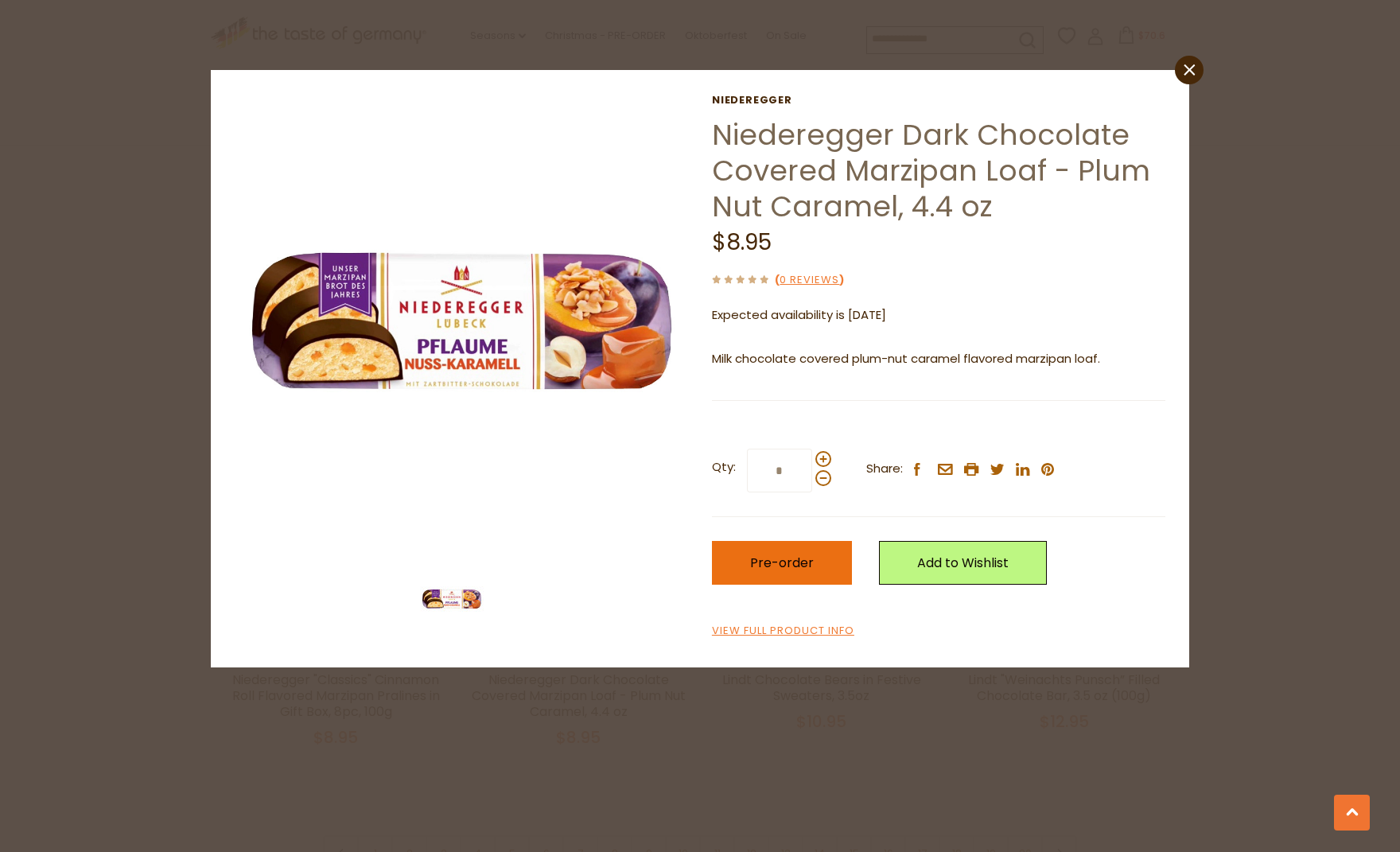
click at [747, 559] on button "Pre-order" at bounding box center [782, 563] width 140 height 44
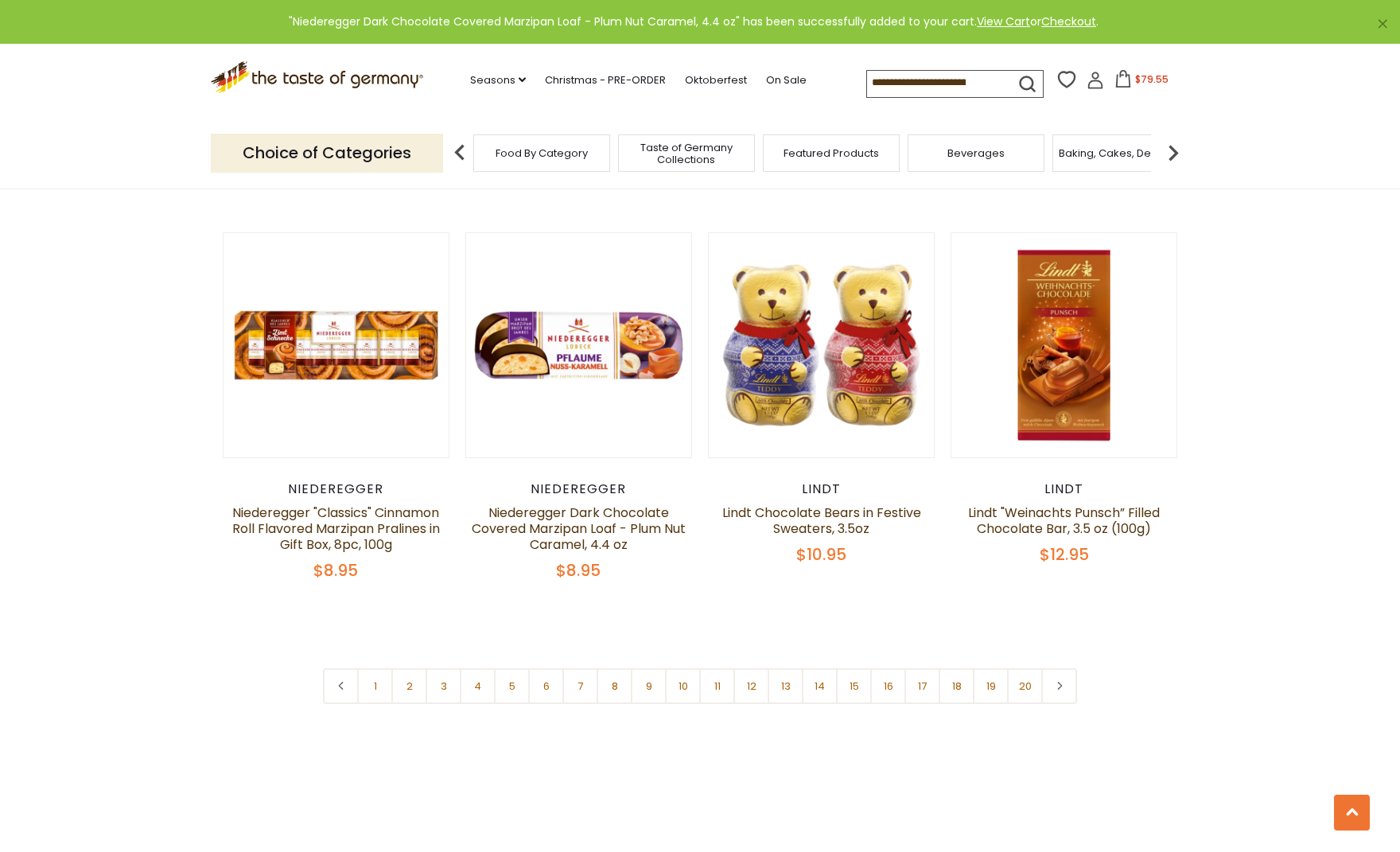
scroll to position [3626, 0]
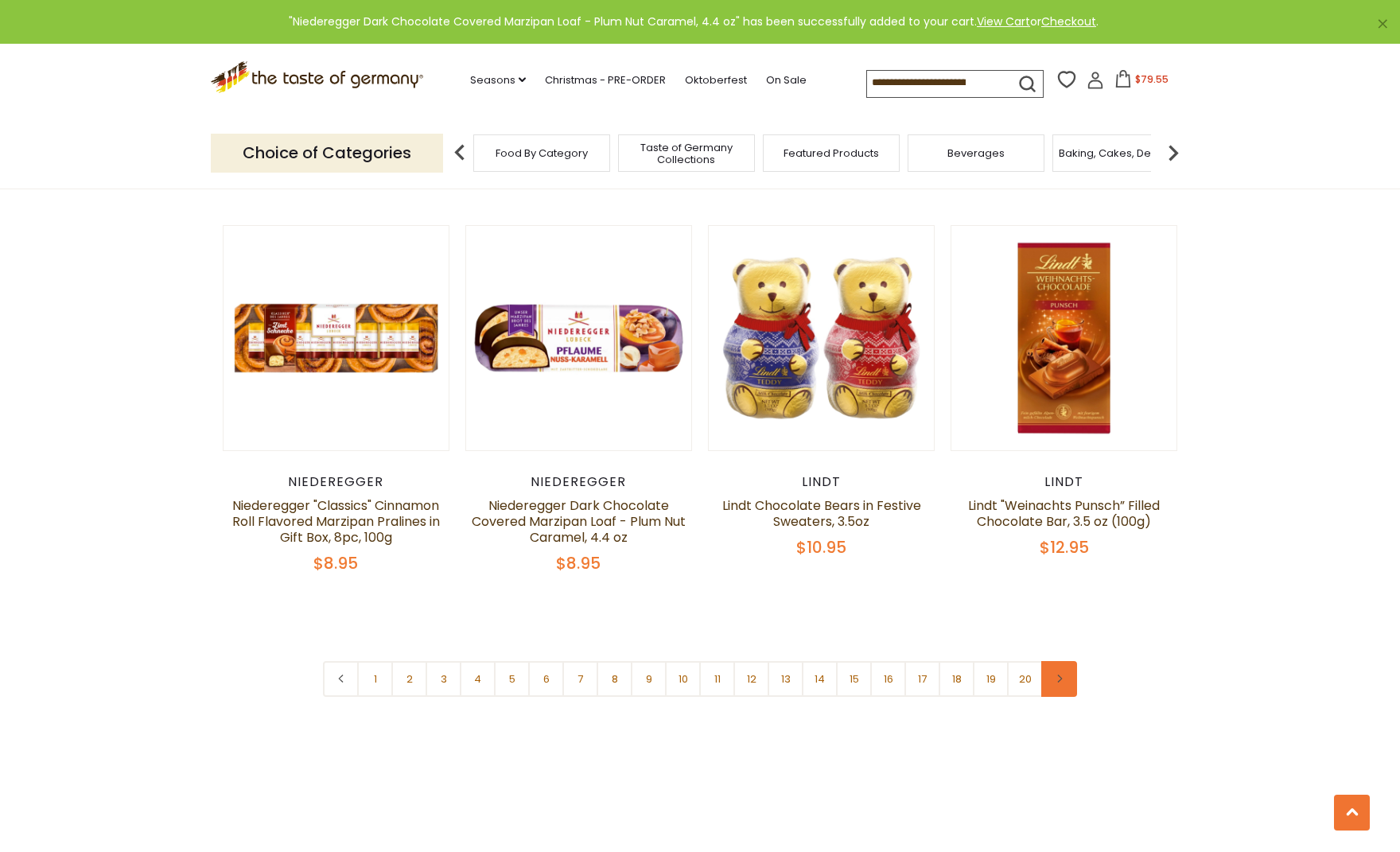
click at [1059, 675] on icon at bounding box center [1060, 679] width 10 height 8
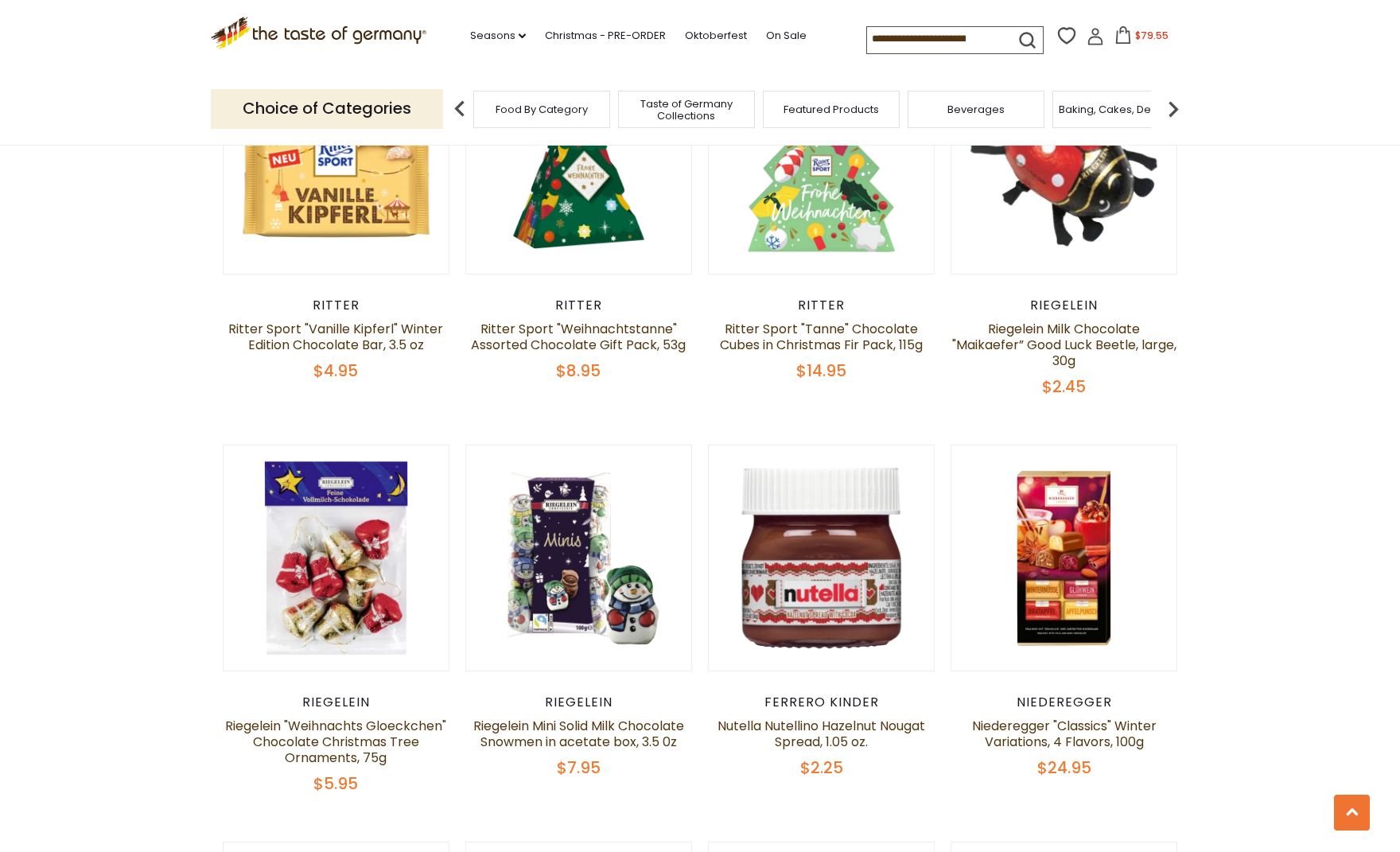
scroll to position [2613, 0]
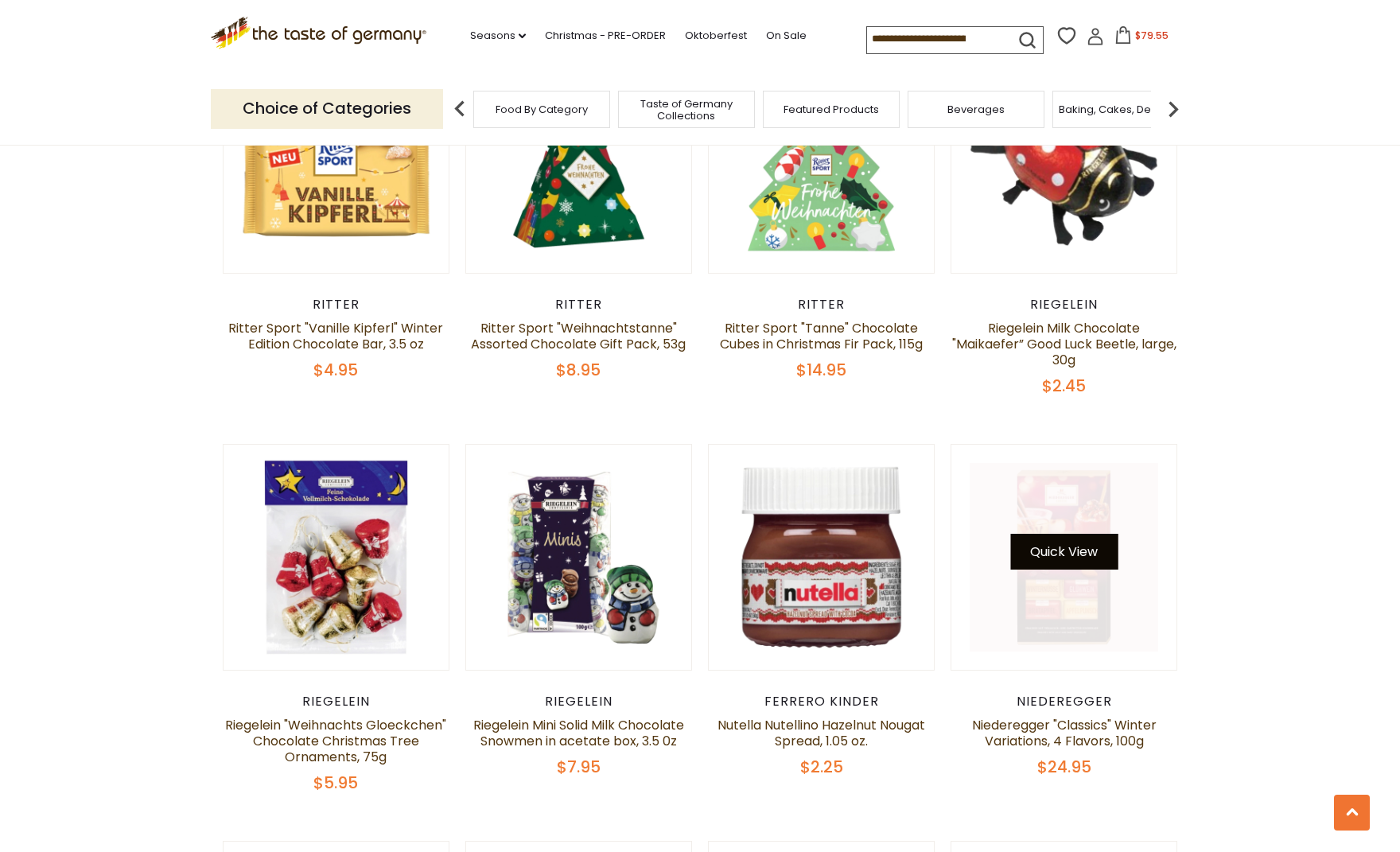
click at [1069, 534] on button "Quick View" at bounding box center [1064, 552] width 107 height 36
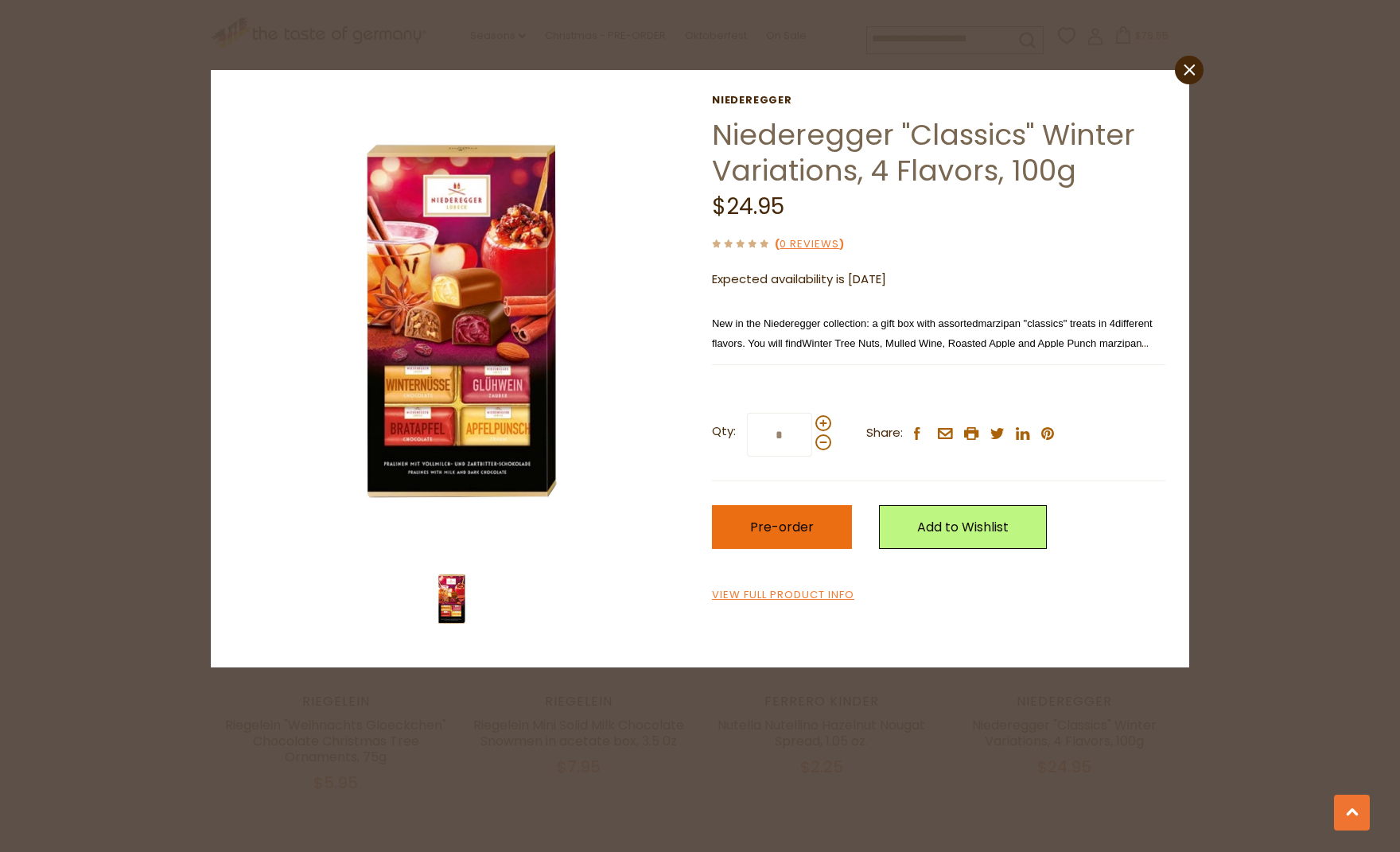
click at [804, 541] on button "Pre-order" at bounding box center [782, 527] width 140 height 44
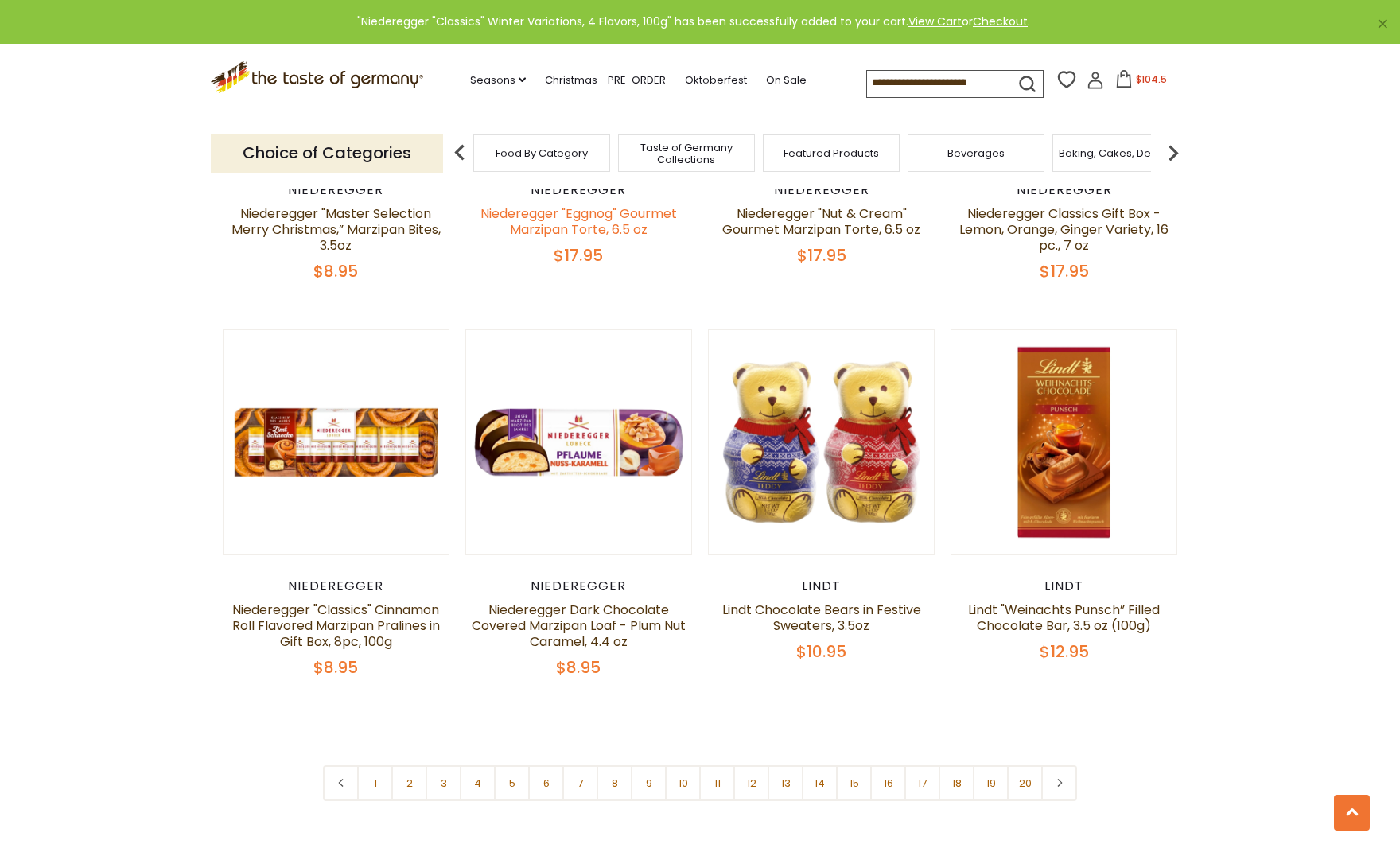
scroll to position [3536, 0]
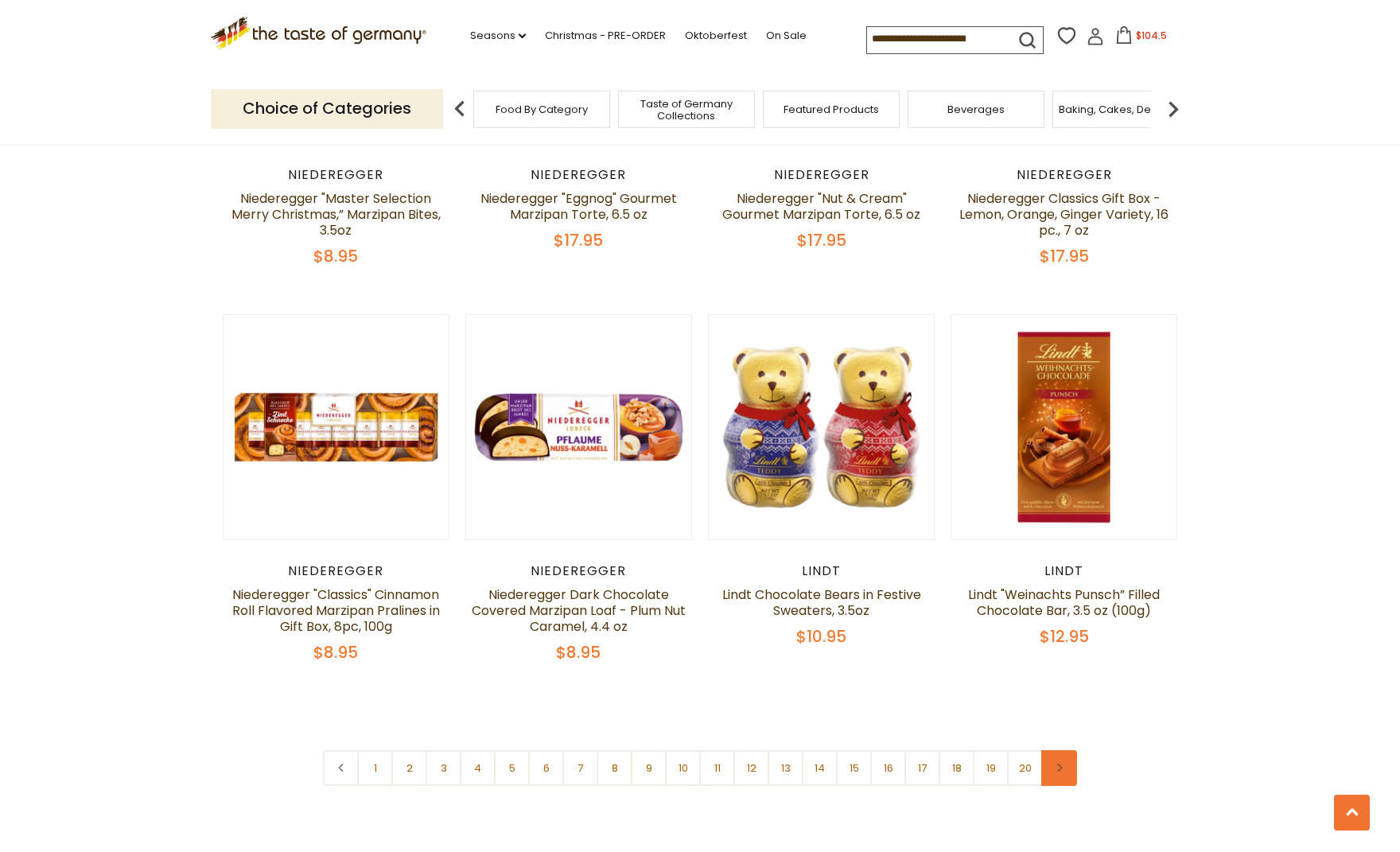
click at [1058, 764] on icon at bounding box center [1060, 768] width 10 height 8
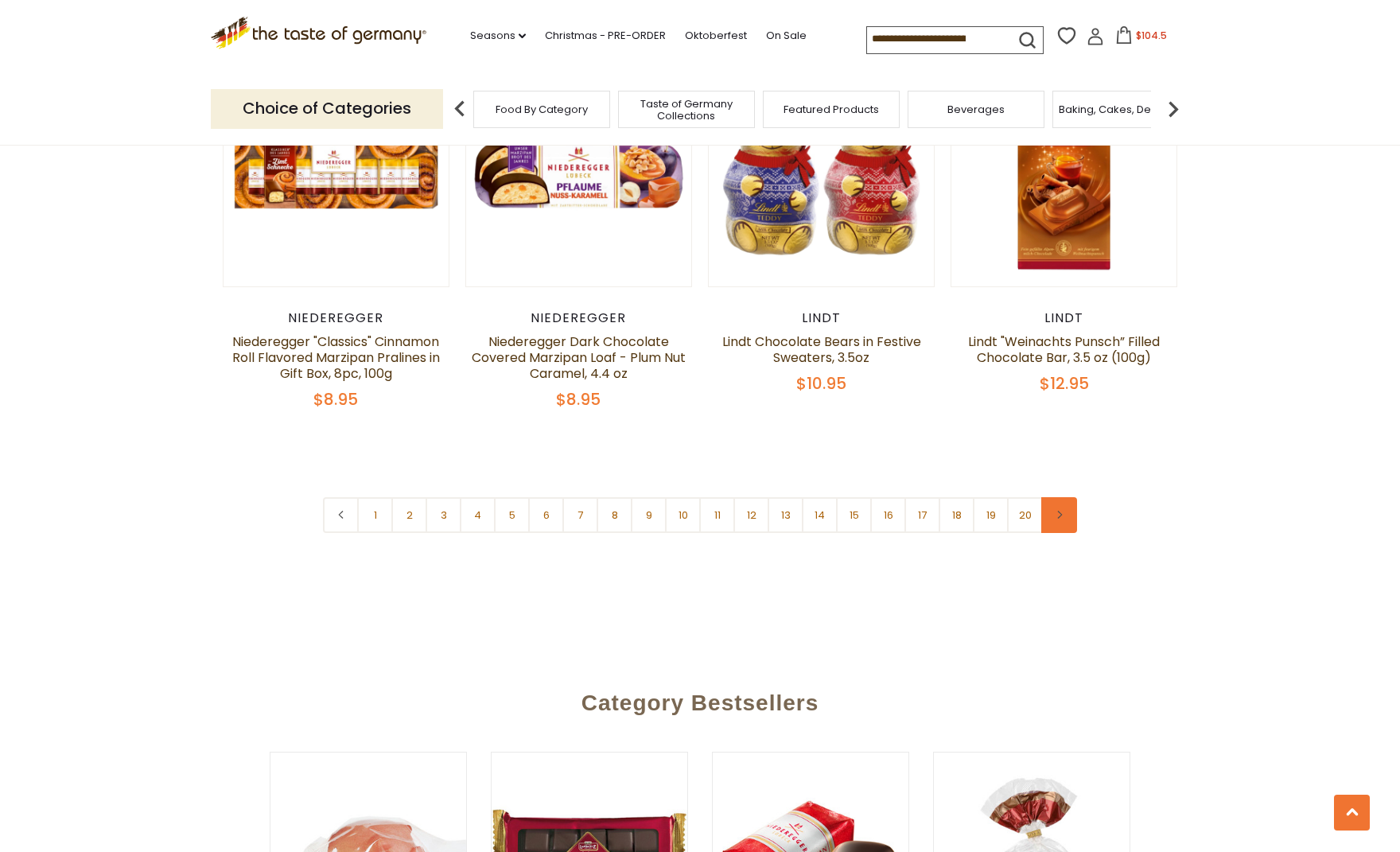
scroll to position [3793, 0]
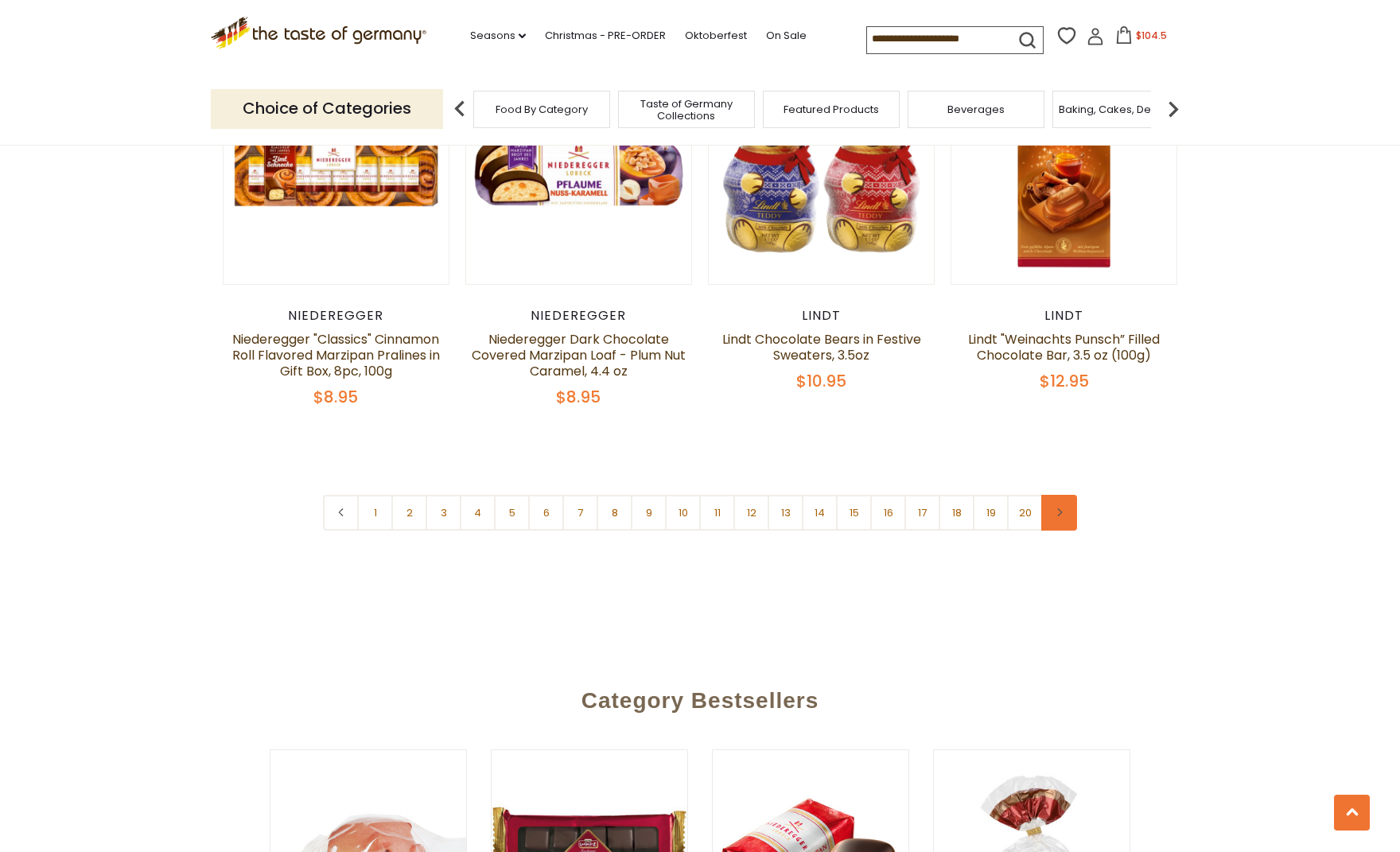
click at [1065, 495] on link at bounding box center [1059, 513] width 36 height 36
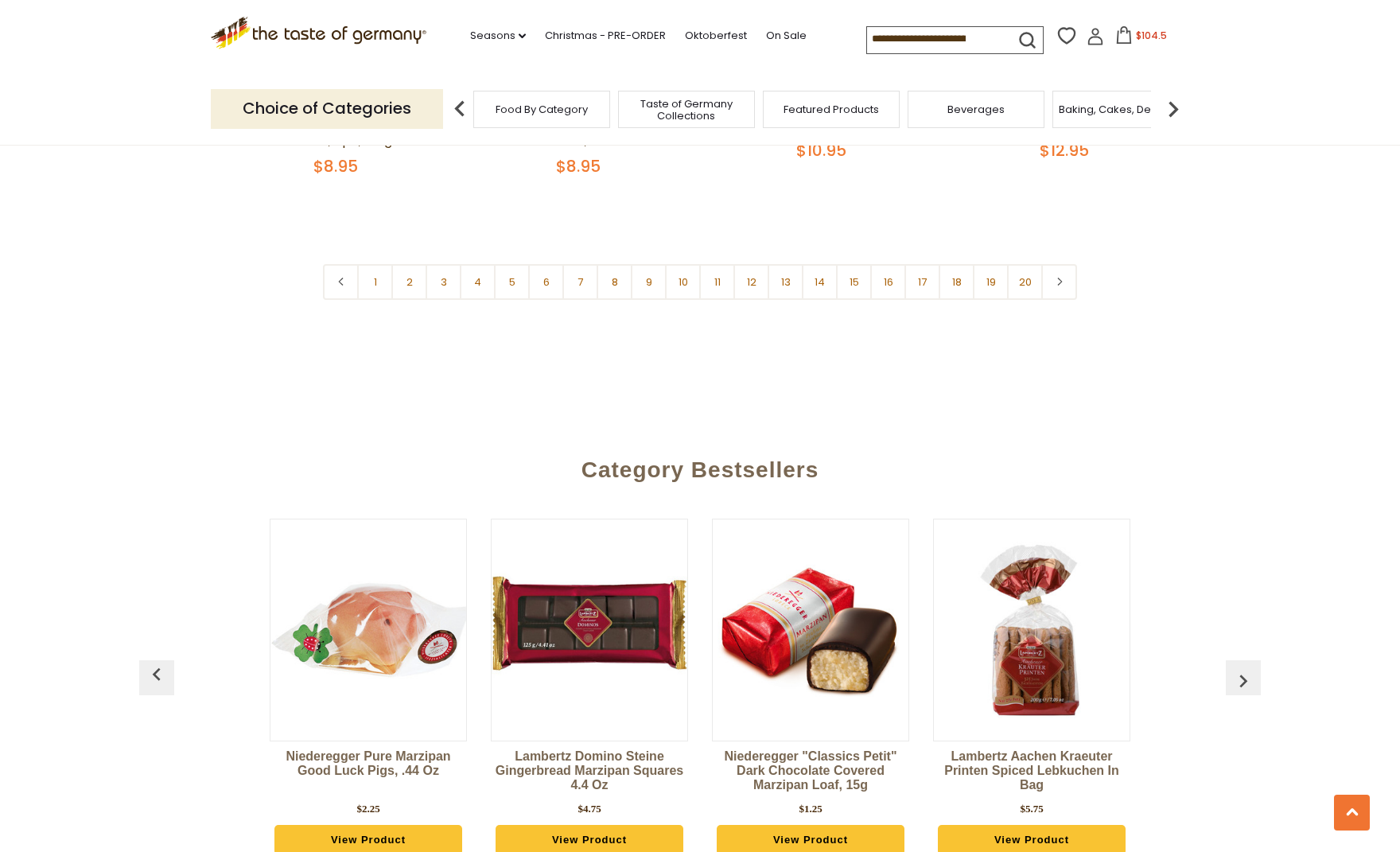
scroll to position [4021, 0]
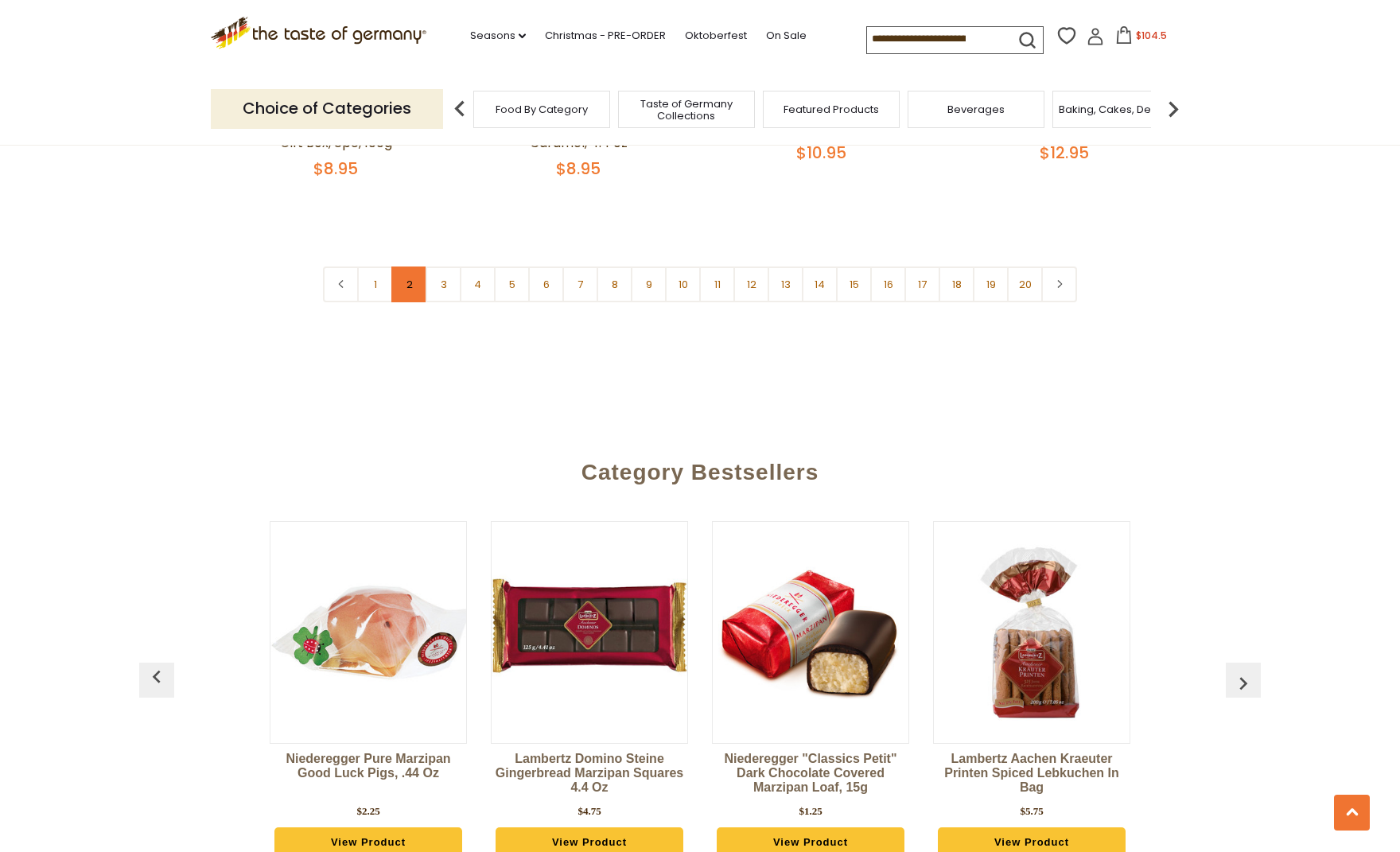
click at [406, 267] on link "2" at bounding box center [410, 285] width 36 height 36
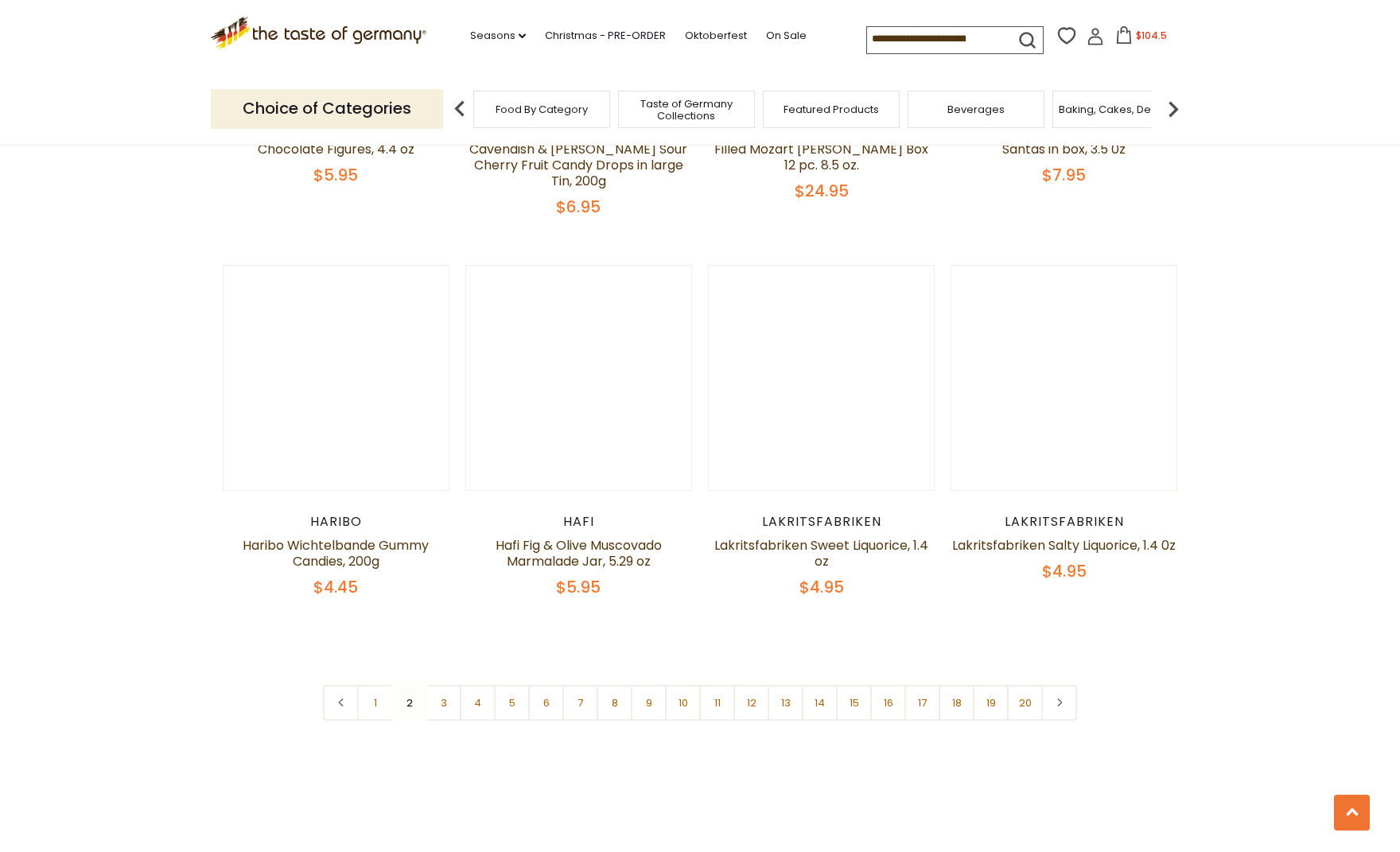
scroll to position [3636, 0]
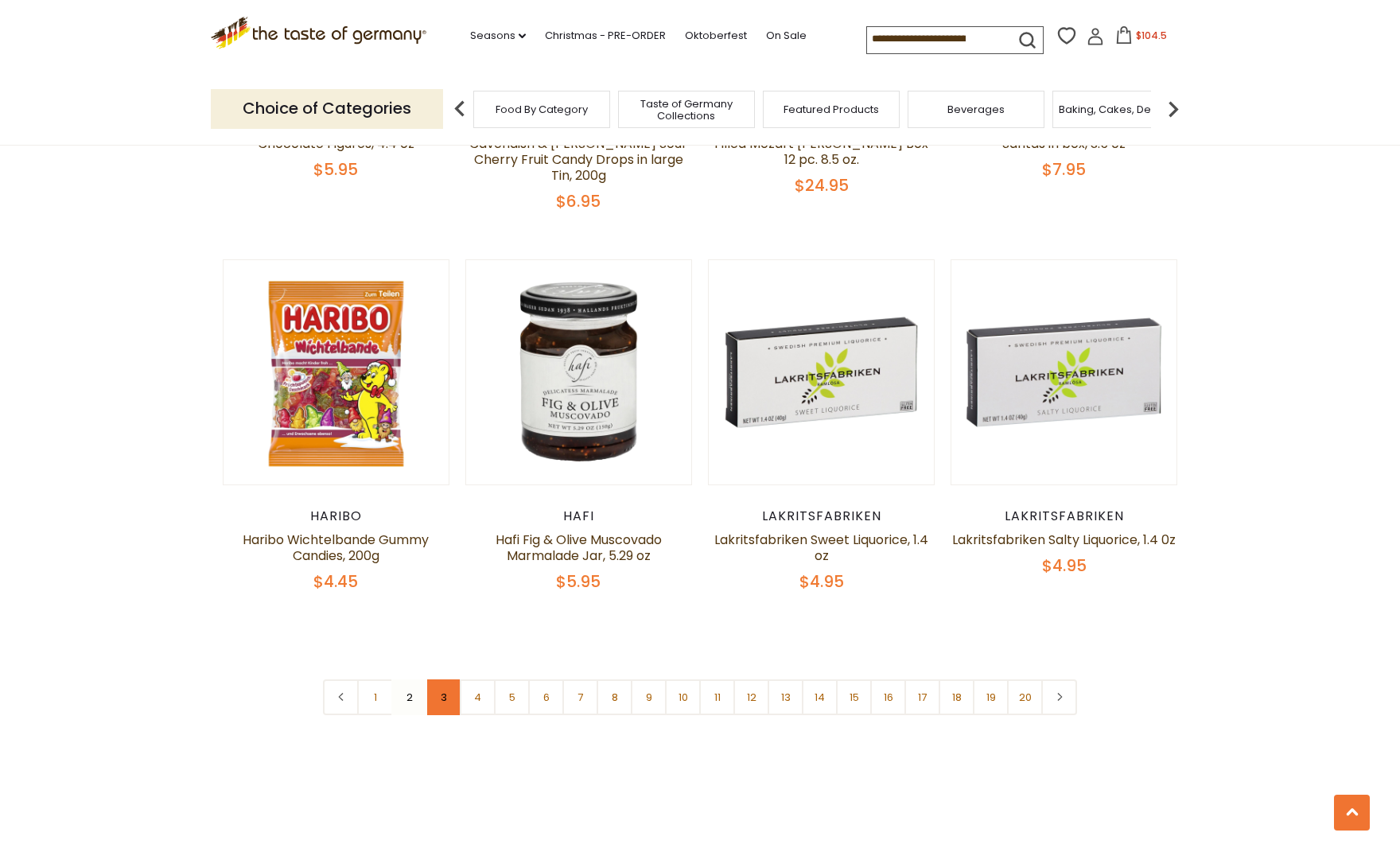
click at [446, 680] on link "3" at bounding box center [444, 698] width 36 height 36
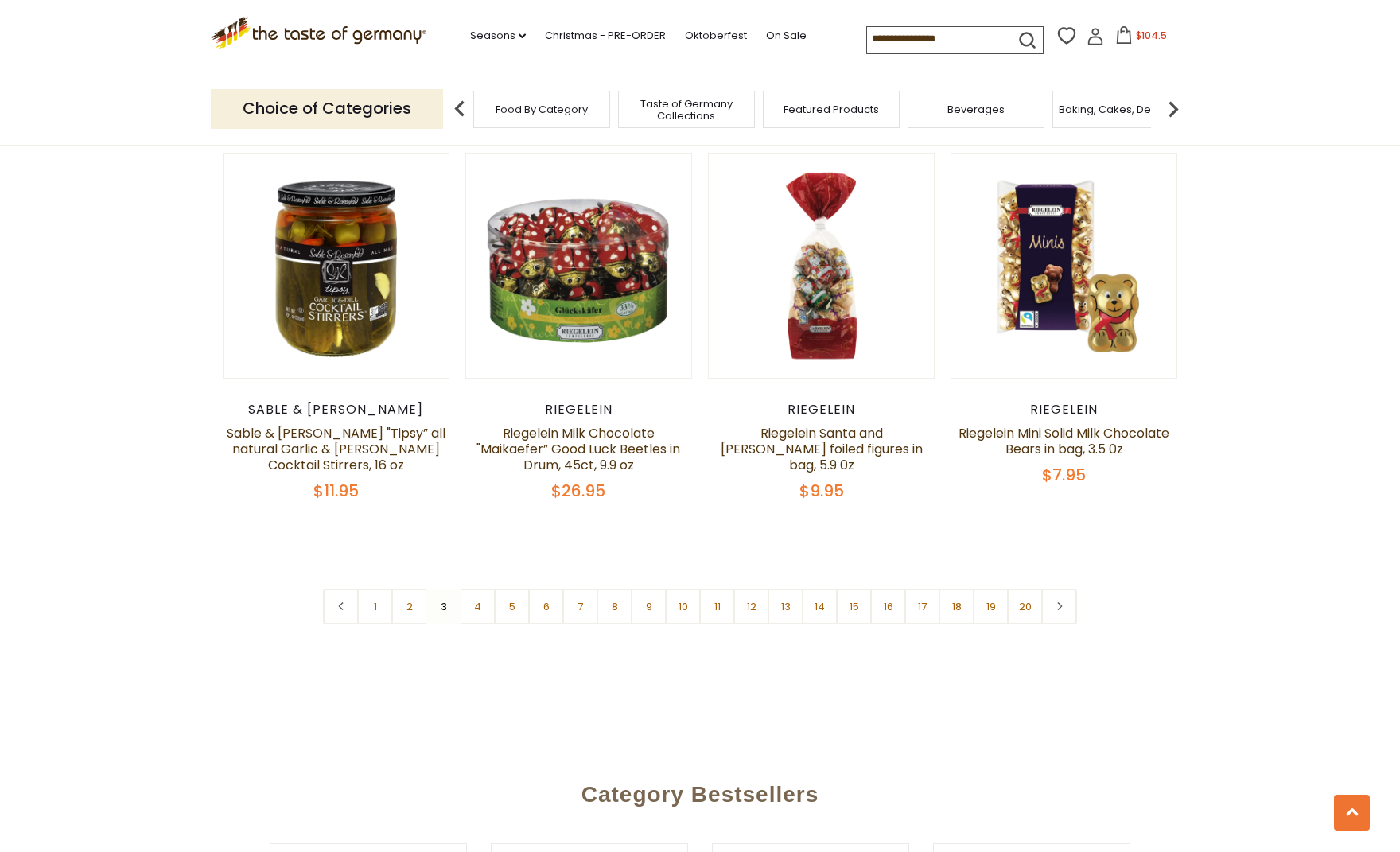
scroll to position [3675, 0]
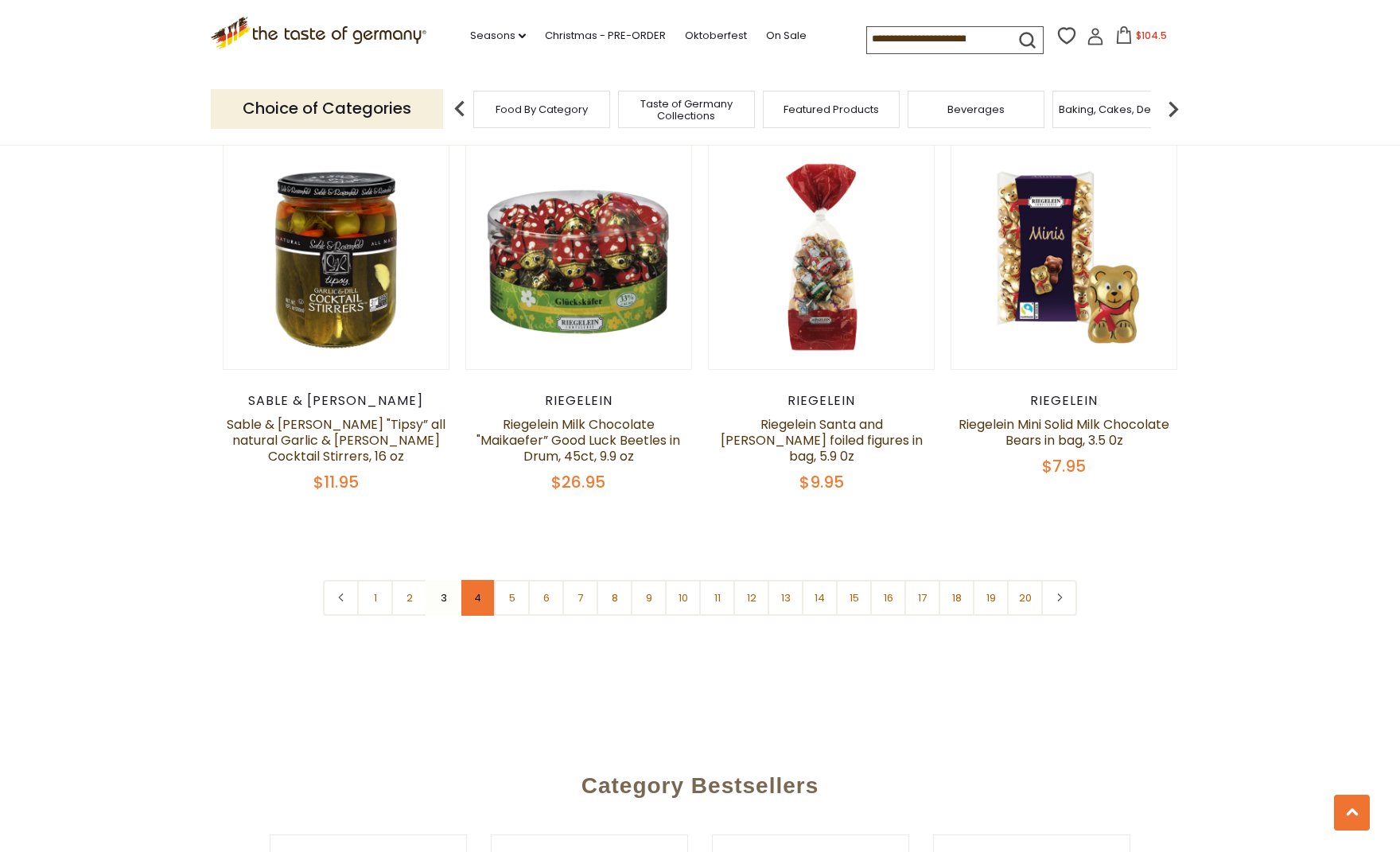
click at [481, 580] on link "4" at bounding box center [478, 598] width 36 height 36
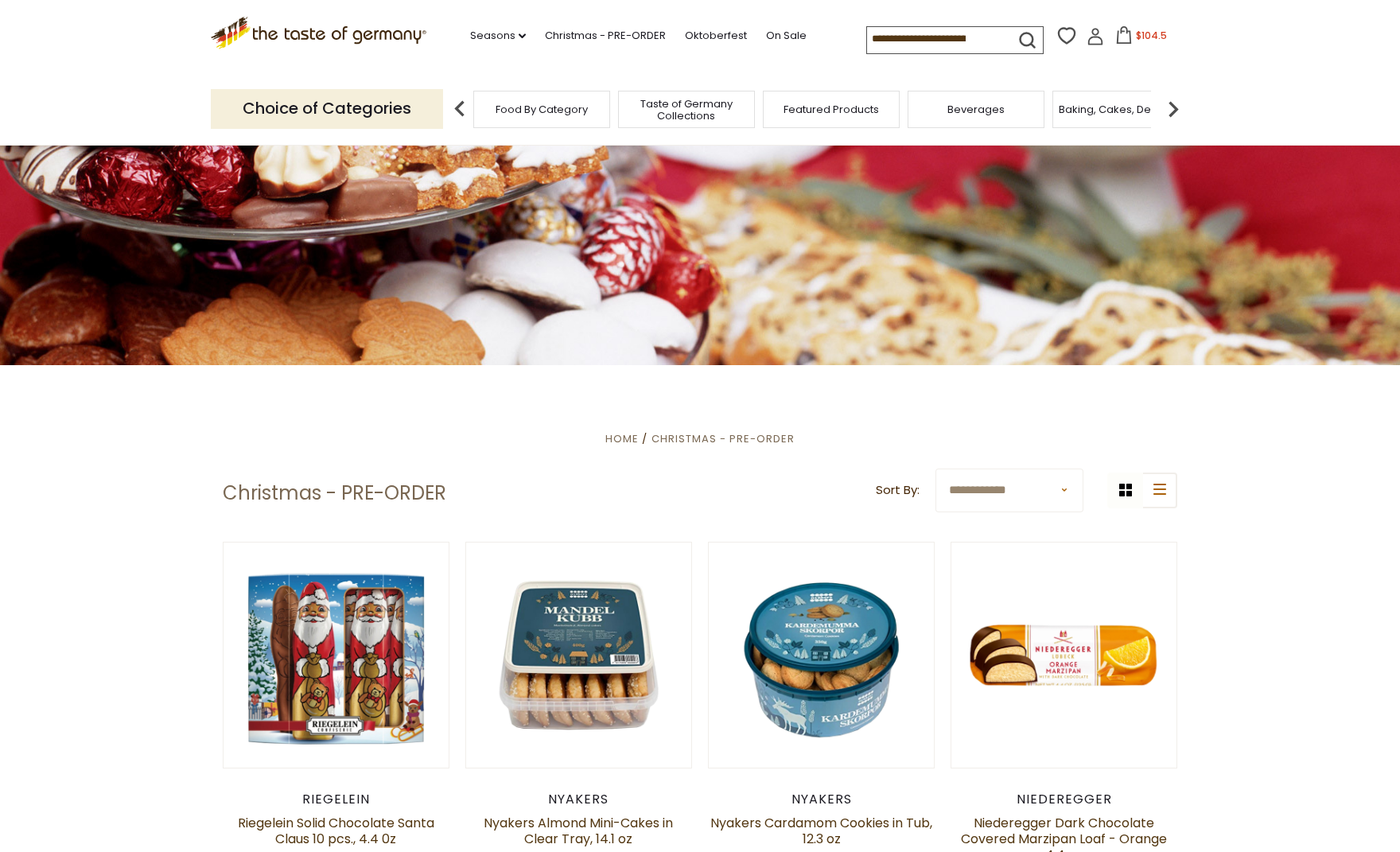
scroll to position [0, 0]
